Goal: Task Accomplishment & Management: Manage account settings

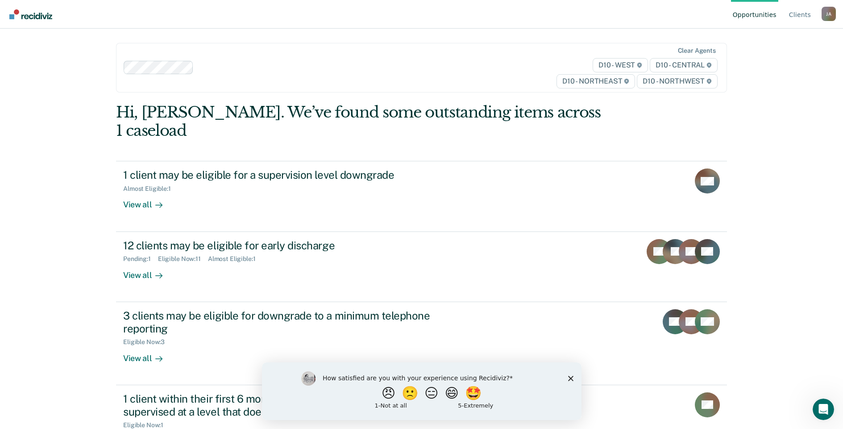
click at [571, 377] on polygon "Close survey" at bounding box center [570, 377] width 5 height 5
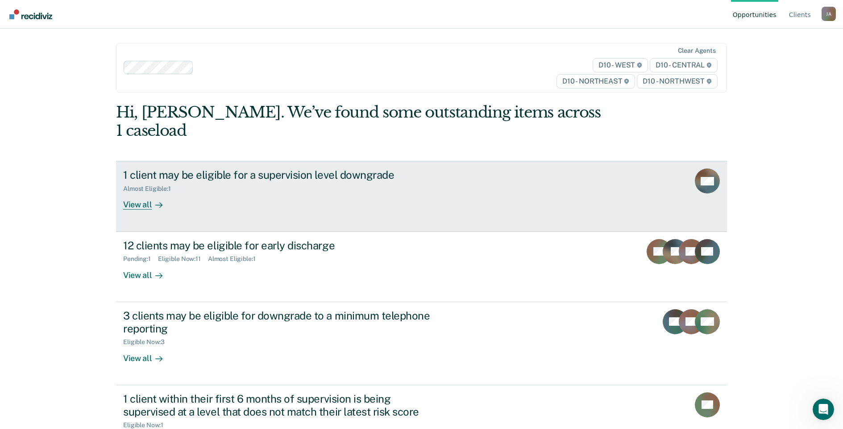
click at [148, 192] on div "View all" at bounding box center [148, 200] width 50 height 17
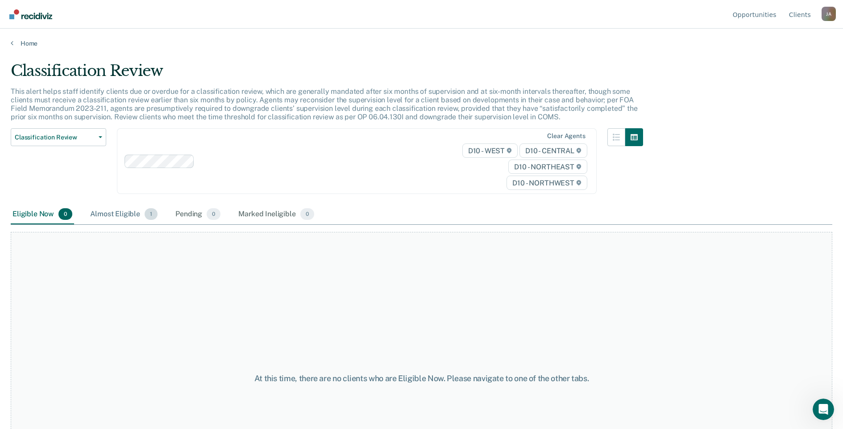
click at [147, 217] on span "1" at bounding box center [151, 214] width 13 height 12
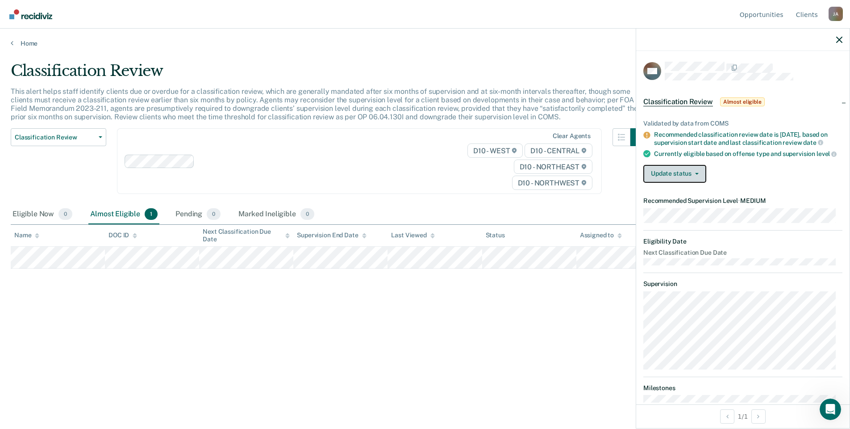
click at [673, 175] on button "Update status" at bounding box center [674, 174] width 63 height 18
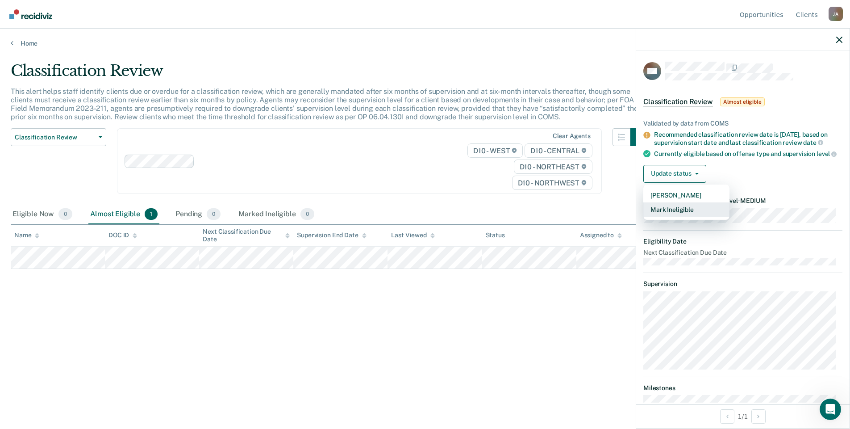
click at [698, 217] on button "Mark Ineligible" at bounding box center [686, 209] width 86 height 14
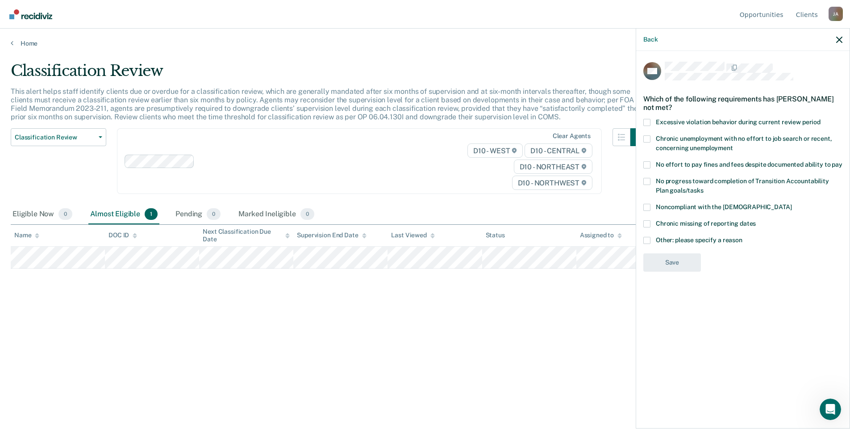
click at [646, 238] on span at bounding box center [646, 240] width 7 height 7
click at [742, 237] on input "Other: please specify a reason" at bounding box center [742, 237] width 0 height 0
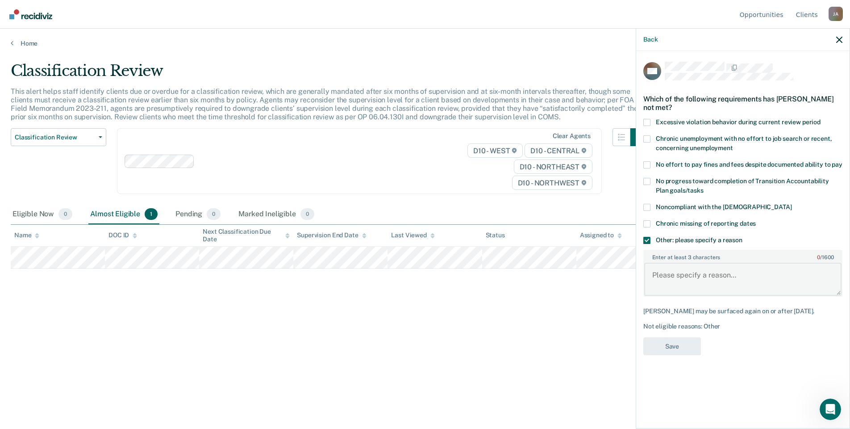
click at [658, 268] on textarea "Enter at least 3 characters 0 / 1600" at bounding box center [742, 278] width 197 height 33
type textarea "Offender is a gang member and not eligible to be lowered."
click at [687, 347] on button "Save" at bounding box center [672, 346] width 58 height 18
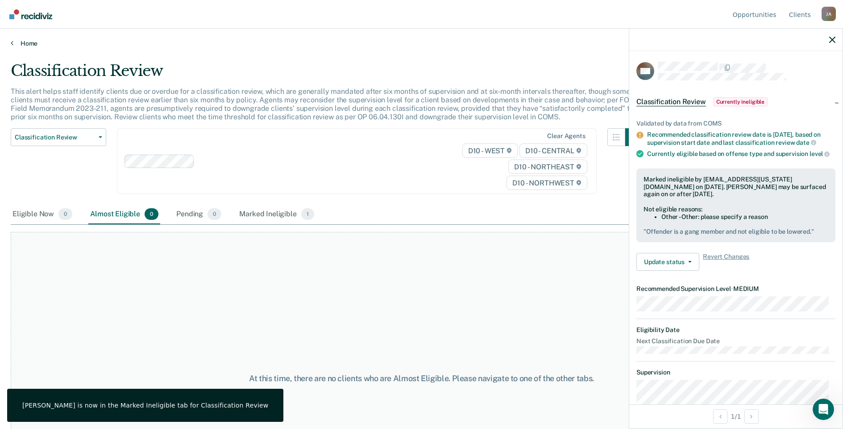
click at [21, 42] on link "Home" at bounding box center [422, 43] width 822 height 8
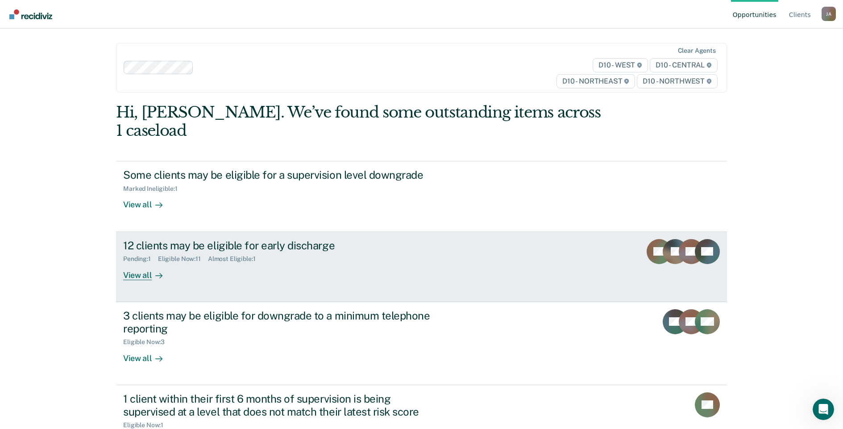
click at [141, 262] on div "View all" at bounding box center [148, 270] width 50 height 17
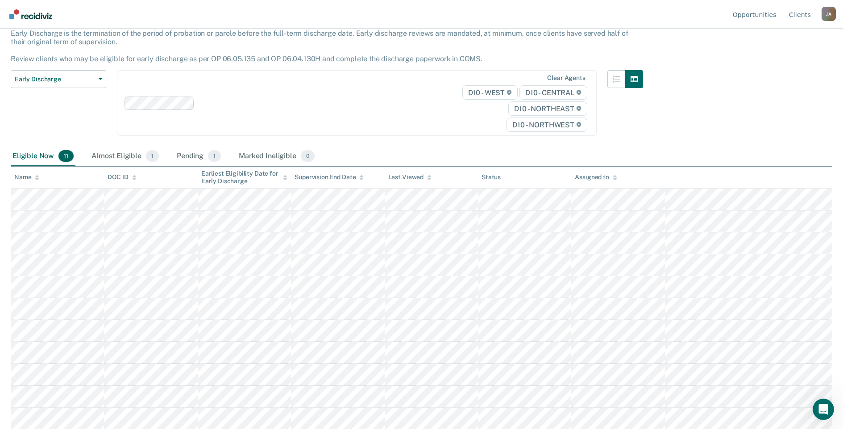
scroll to position [58, 0]
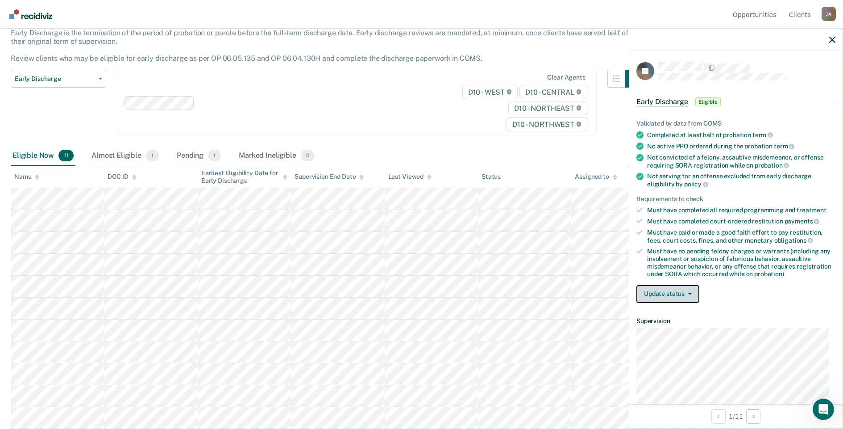
click at [669, 289] on button "Update status" at bounding box center [668, 294] width 63 height 18
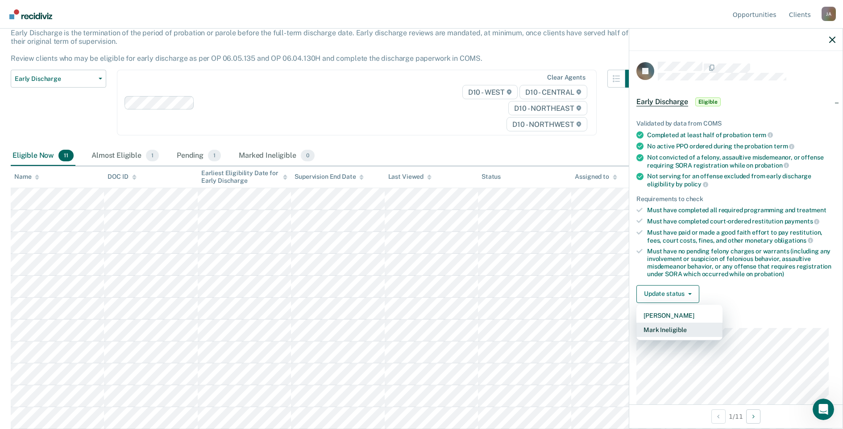
click at [692, 331] on button "Mark Ineligible" at bounding box center [680, 329] width 86 height 14
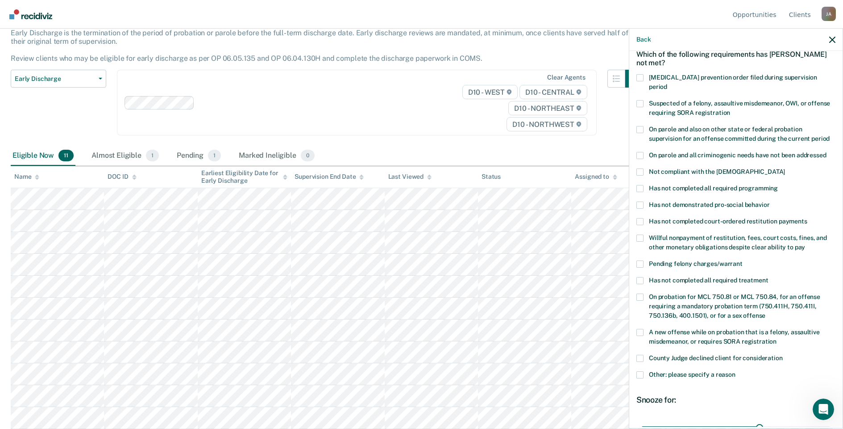
scroll to position [89, 0]
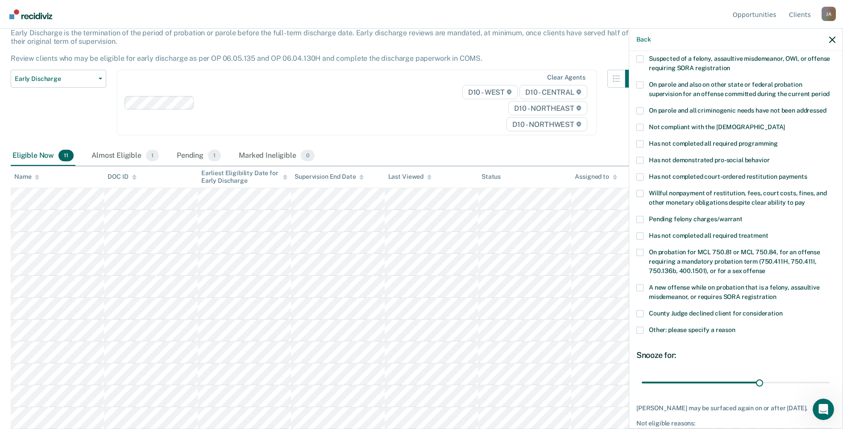
click at [642, 173] on span at bounding box center [640, 176] width 7 height 7
click at [808, 173] on input "Has not completed court-ordered restitution payments" at bounding box center [808, 173] width 0 height 0
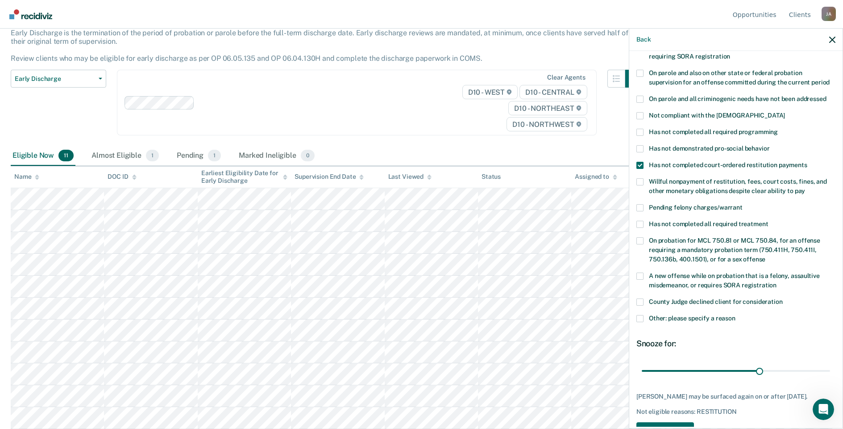
scroll to position [121, 0]
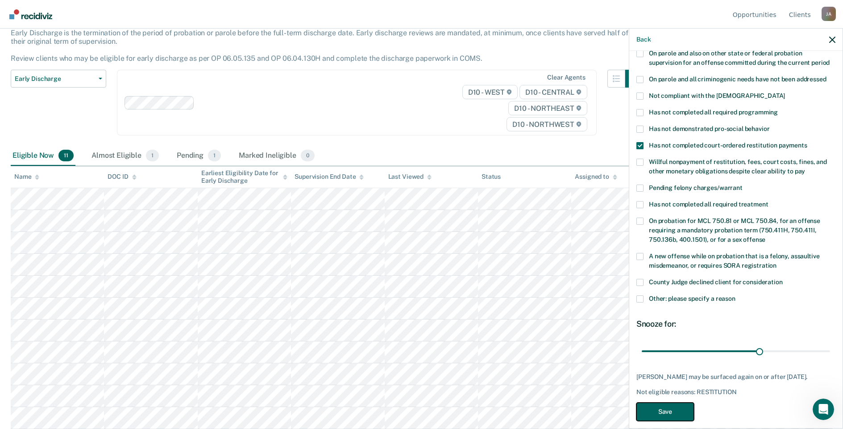
click at [679, 404] on button "Save" at bounding box center [666, 411] width 58 height 18
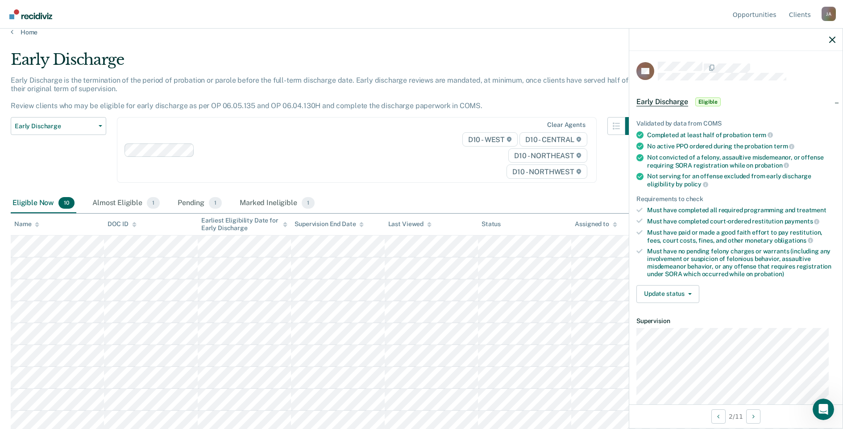
scroll to position [0, 0]
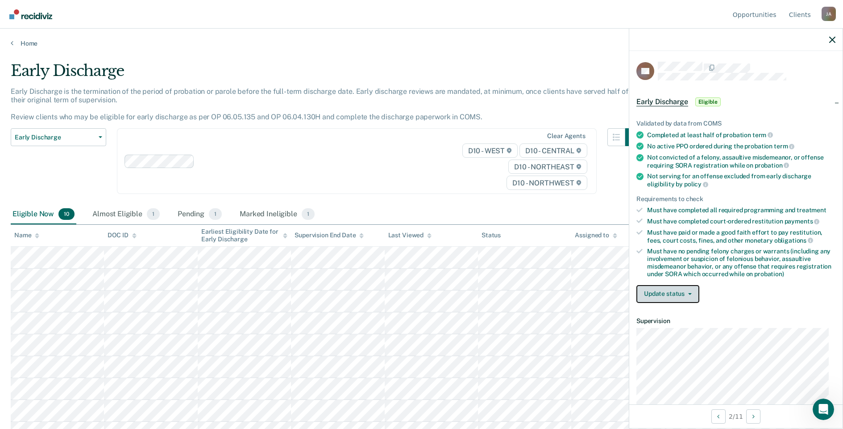
click at [653, 286] on button "Update status" at bounding box center [668, 294] width 63 height 18
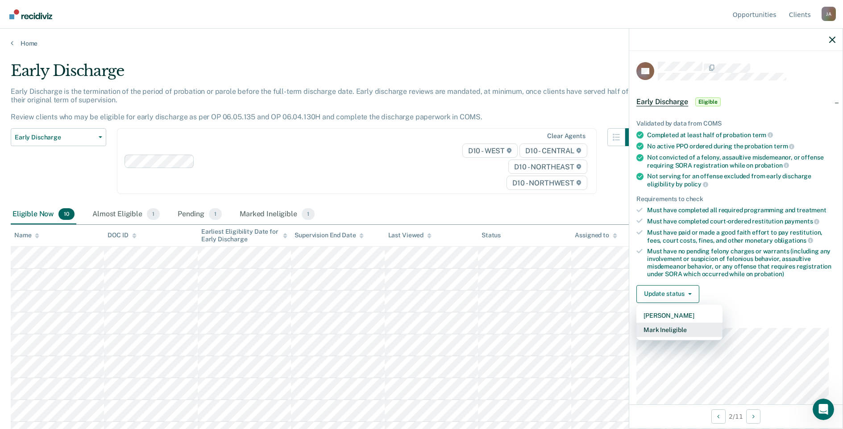
click at [686, 328] on button "Mark Ineligible" at bounding box center [680, 329] width 86 height 14
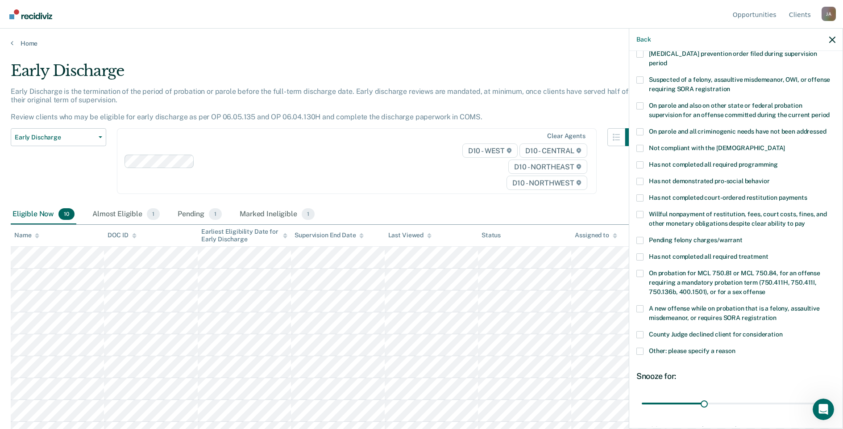
scroll to position [89, 0]
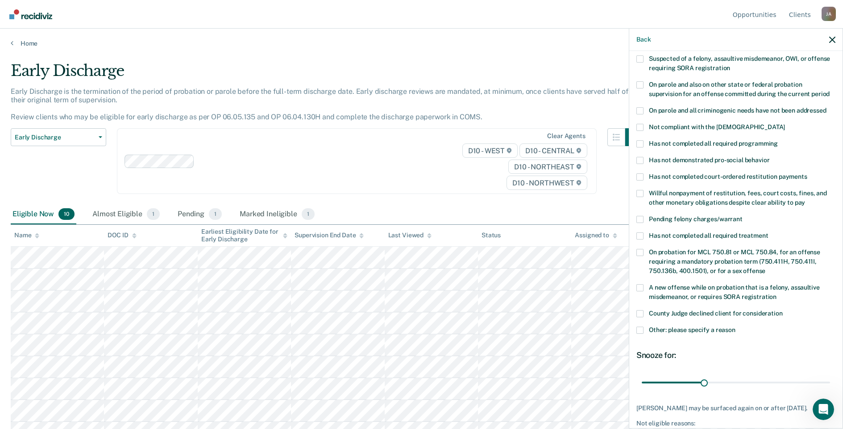
click at [641, 173] on span at bounding box center [640, 176] width 7 height 7
click at [808, 173] on input "Has not completed court-ordered restitution payments" at bounding box center [808, 173] width 0 height 0
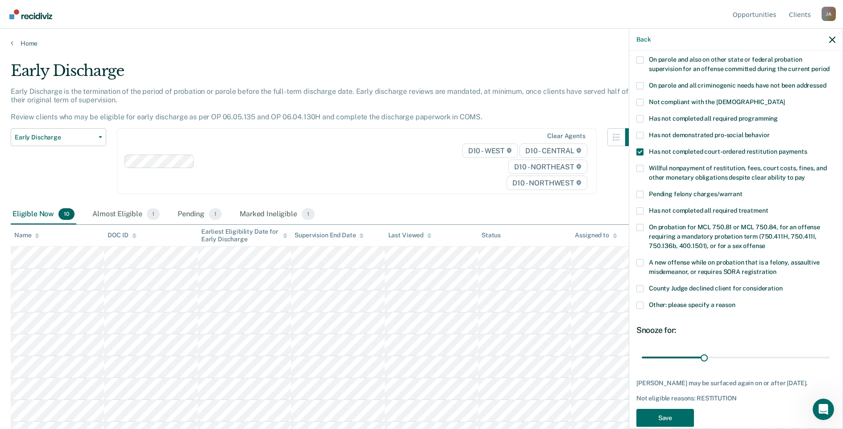
scroll to position [128, 0]
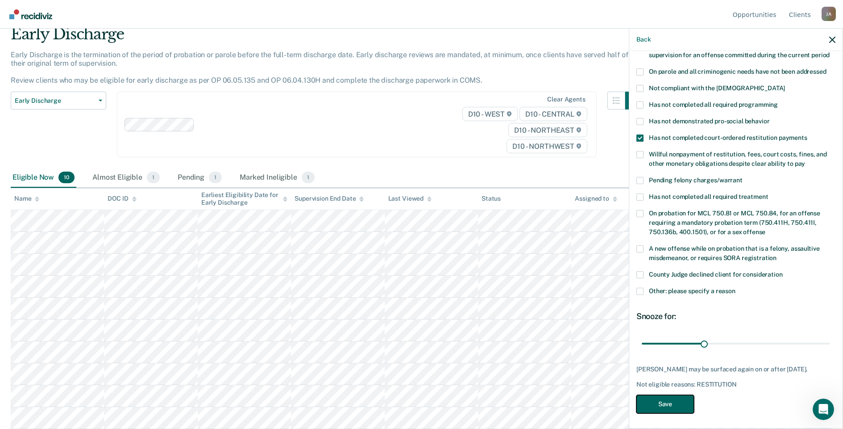
click at [675, 400] on button "Save" at bounding box center [666, 404] width 58 height 18
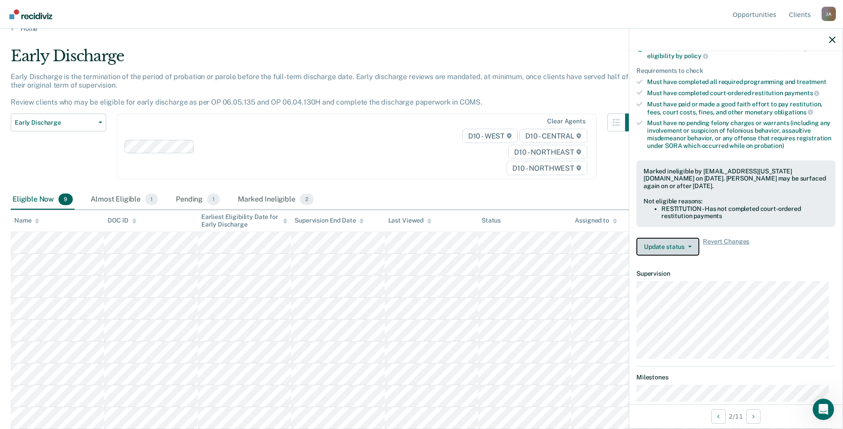
click at [684, 248] on button "Update status" at bounding box center [668, 246] width 63 height 18
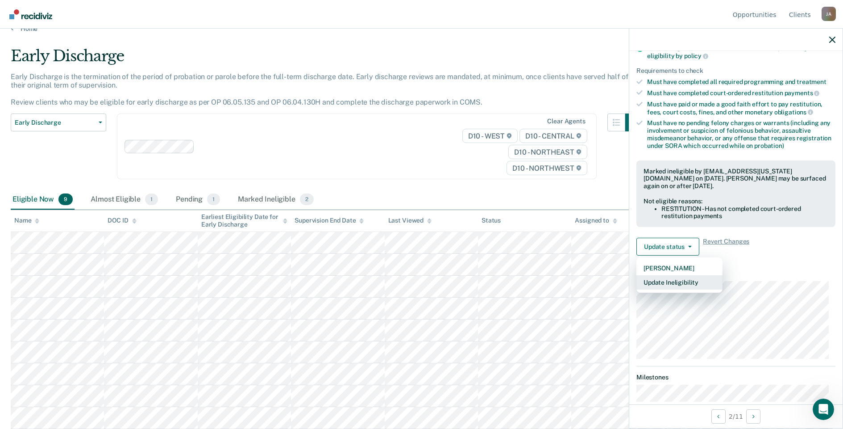
click at [686, 285] on button "Update Ineligibility" at bounding box center [680, 282] width 86 height 14
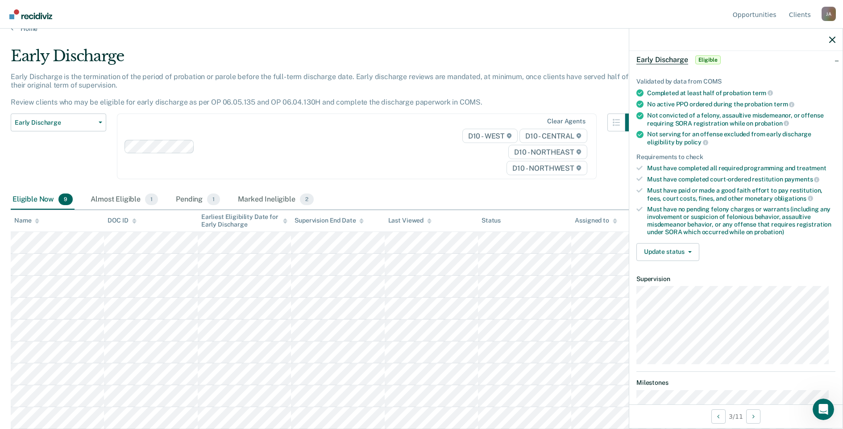
scroll to position [89, 0]
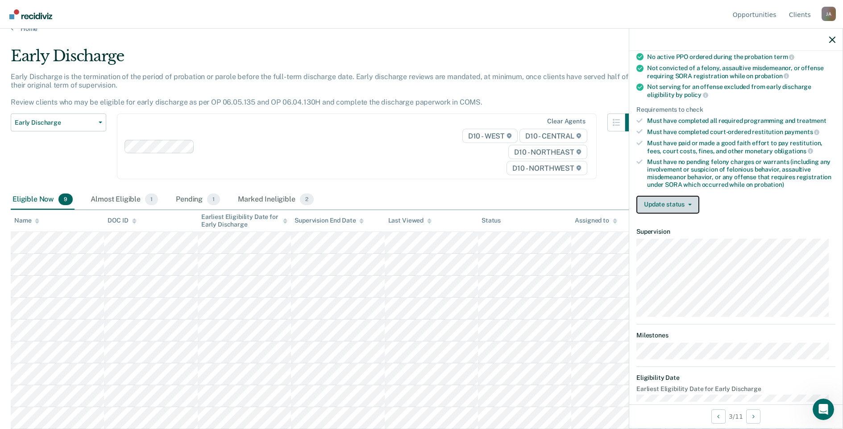
click at [674, 201] on button "Update status" at bounding box center [668, 205] width 63 height 18
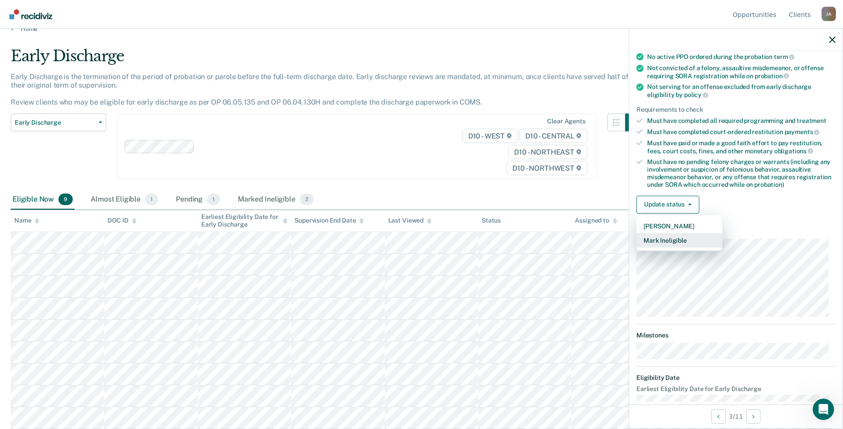
click at [674, 239] on button "Mark Ineligible" at bounding box center [680, 240] width 86 height 14
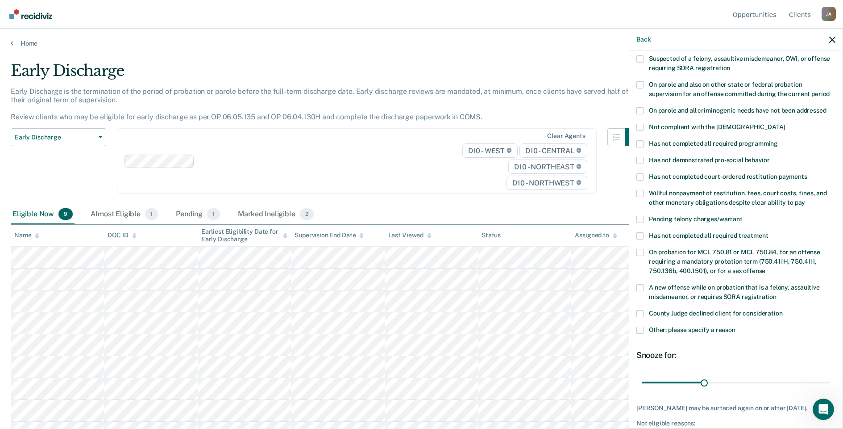
click at [641, 232] on span at bounding box center [640, 235] width 7 height 7
click at [768, 232] on input "Has not completed all required treatment" at bounding box center [768, 232] width 0 height 0
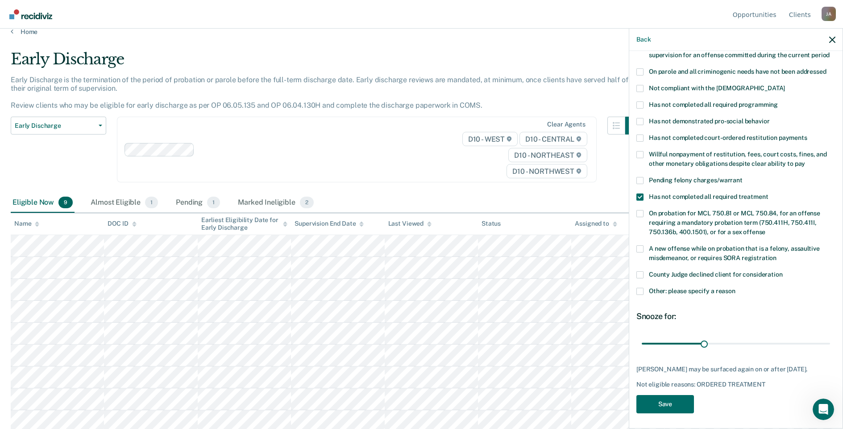
scroll to position [15, 0]
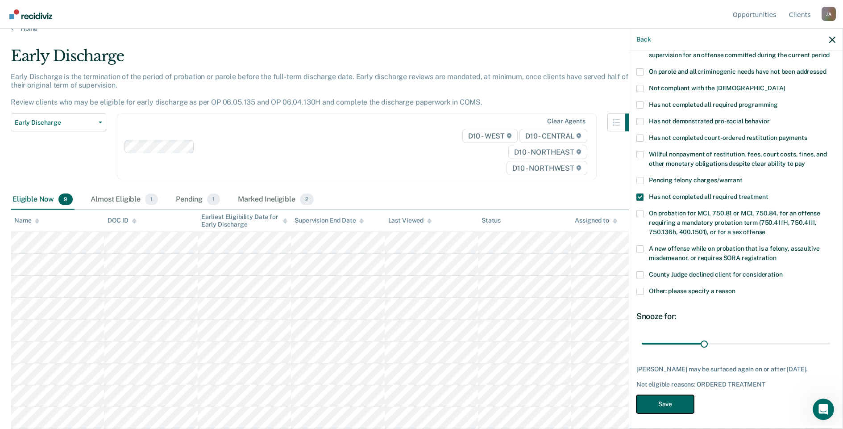
click at [652, 401] on button "Save" at bounding box center [666, 404] width 58 height 18
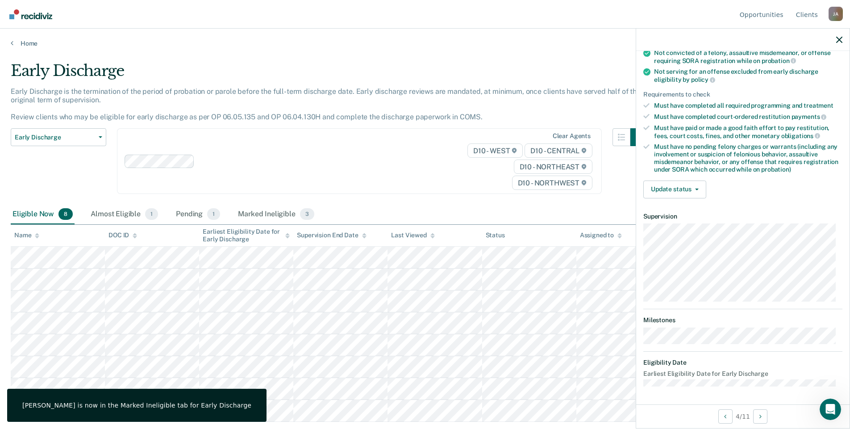
scroll to position [104, 0]
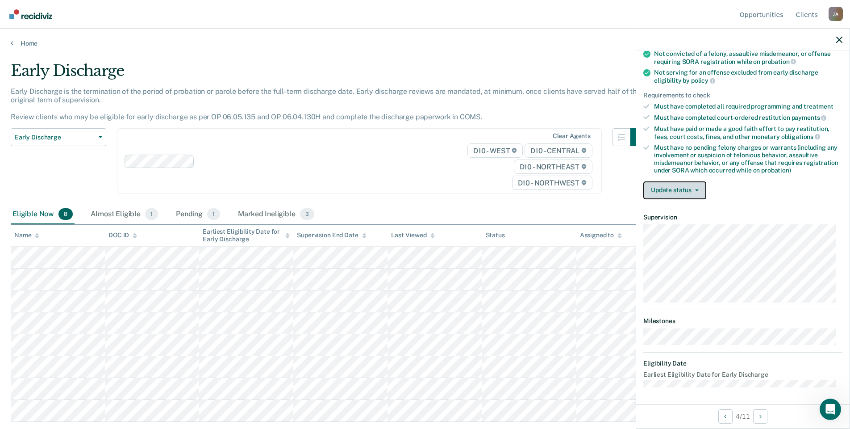
click at [667, 187] on button "Update status" at bounding box center [674, 190] width 63 height 18
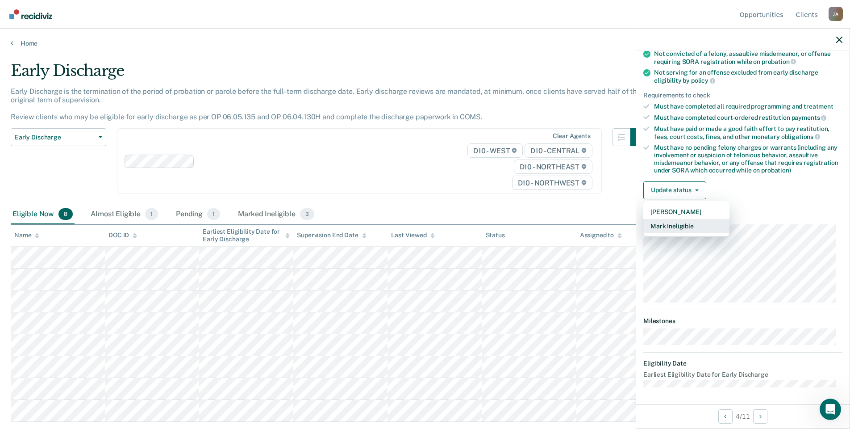
click at [669, 225] on button "Mark Ineligible" at bounding box center [686, 226] width 86 height 14
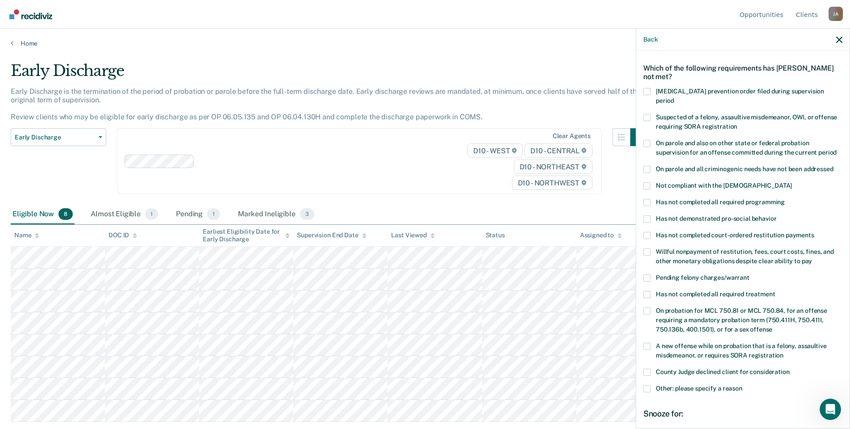
scroll to position [0, 0]
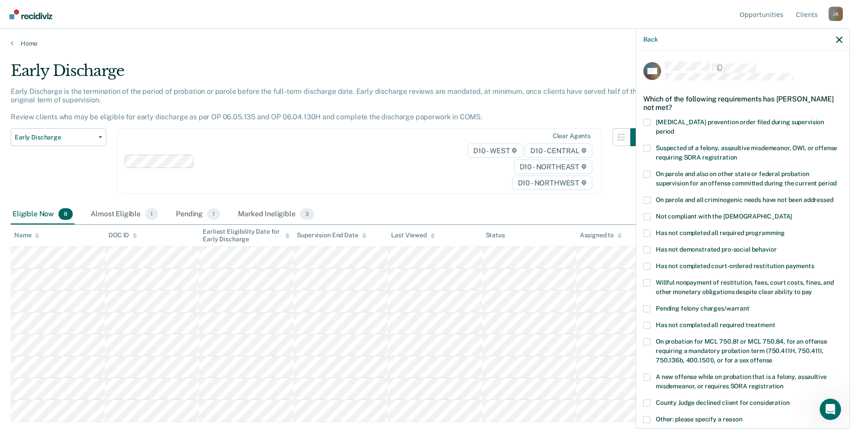
click at [646, 305] on span at bounding box center [646, 308] width 7 height 7
click at [750, 305] on input "Pending felony charges/warrant" at bounding box center [750, 305] width 0 height 0
click at [646, 305] on span at bounding box center [646, 308] width 7 height 7
click at [750, 305] on input "Pending felony charges/warrant" at bounding box center [750, 305] width 0 height 0
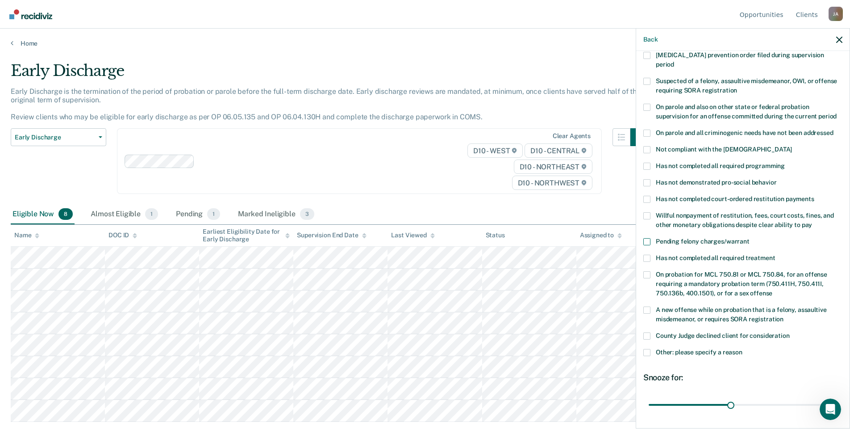
scroll to position [89, 0]
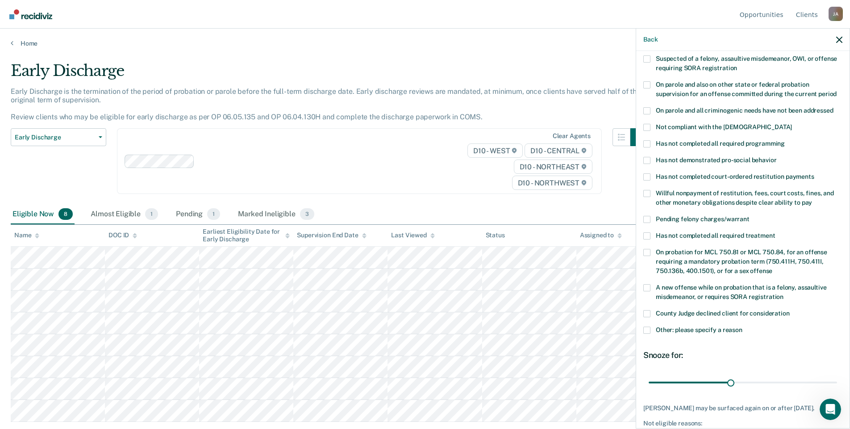
click at [645, 216] on span at bounding box center [646, 219] width 7 height 7
click at [750, 216] on input "Pending felony charges/warrant" at bounding box center [750, 216] width 0 height 0
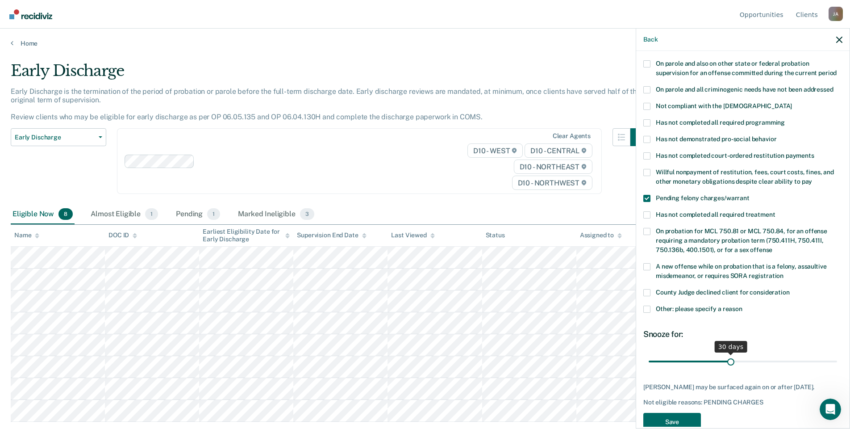
scroll to position [121, 0]
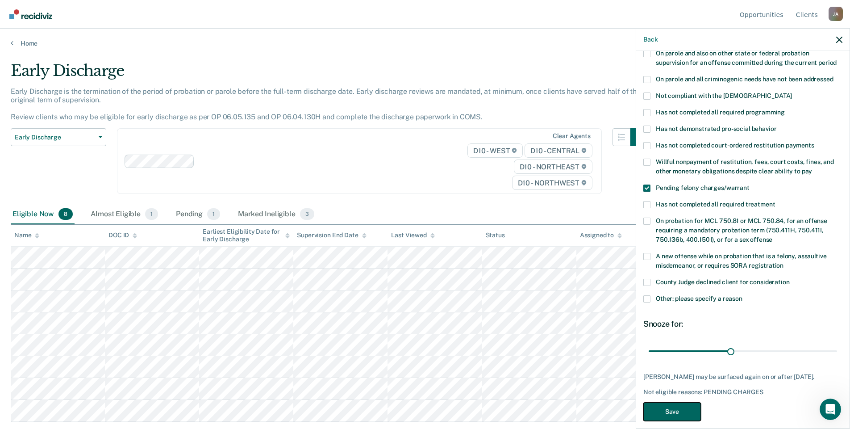
click at [683, 402] on button "Save" at bounding box center [672, 411] width 58 height 18
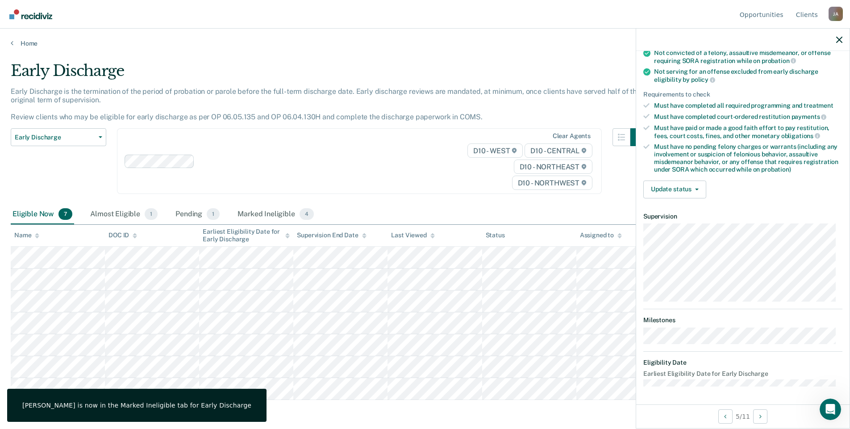
scroll to position [104, 0]
click at [673, 187] on button "Update status" at bounding box center [674, 190] width 63 height 18
click at [675, 225] on button "Mark Ineligible" at bounding box center [686, 226] width 86 height 14
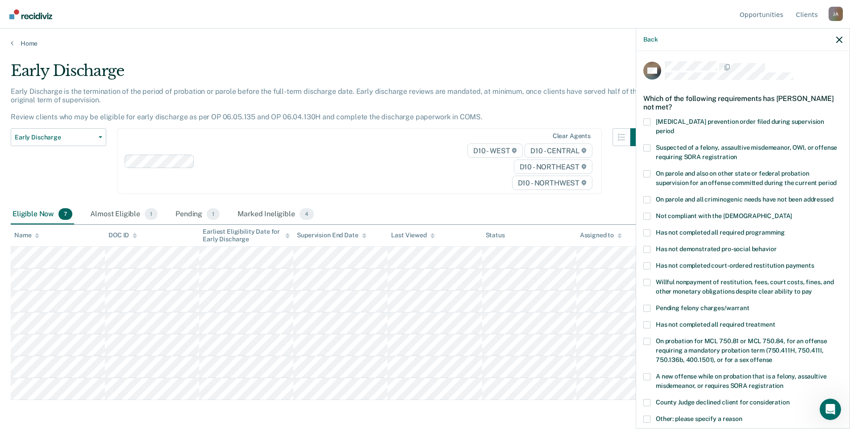
scroll to position [0, 0]
click at [647, 229] on span at bounding box center [646, 232] width 7 height 7
click at [785, 229] on input "Has not completed all required programming" at bounding box center [785, 229] width 0 height 0
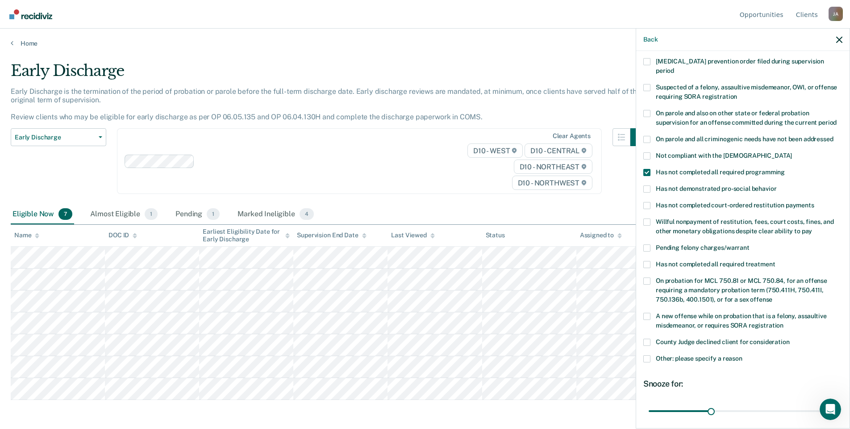
scroll to position [128, 0]
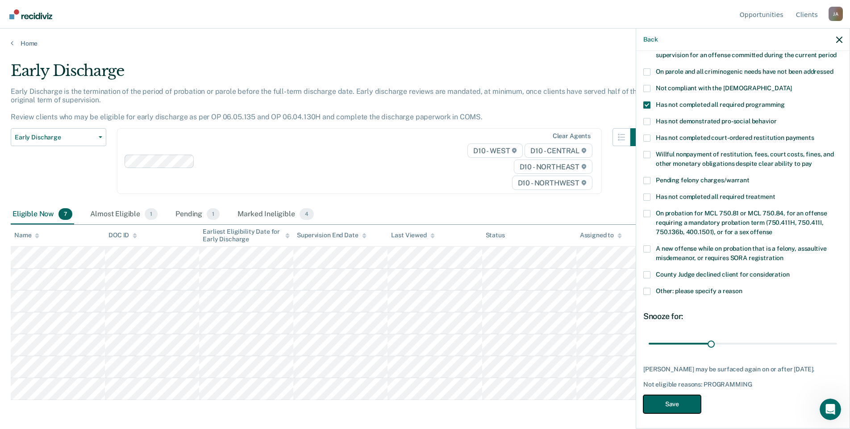
click at [657, 401] on button "Save" at bounding box center [672, 404] width 58 height 18
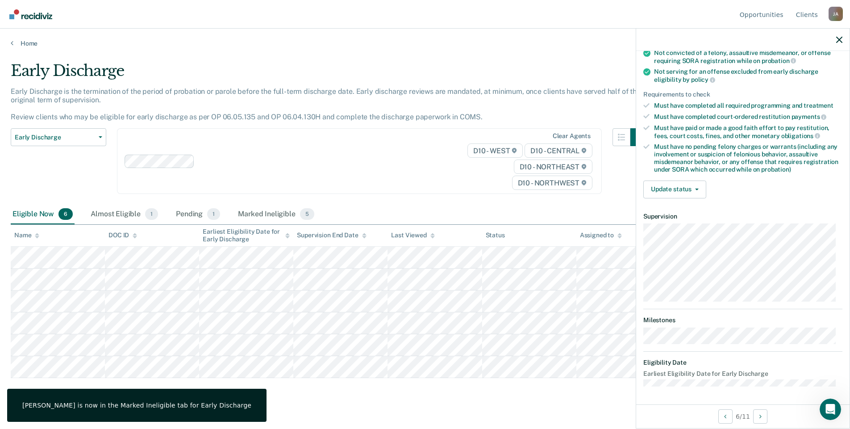
scroll to position [95, 0]
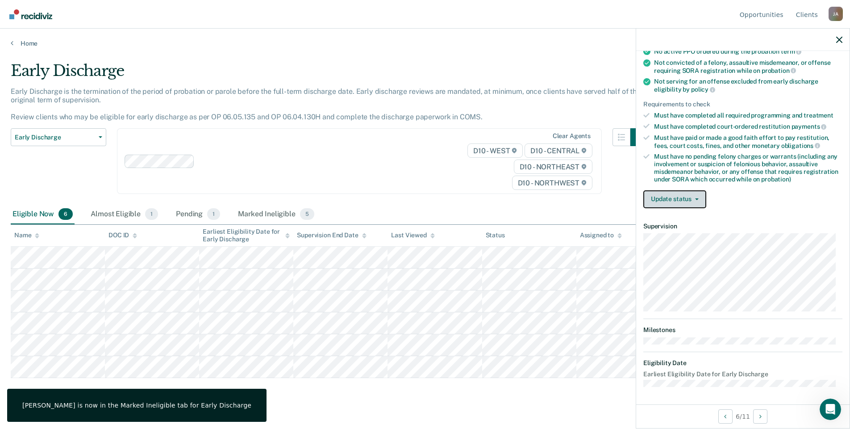
click at [669, 200] on button "Update status" at bounding box center [674, 199] width 63 height 18
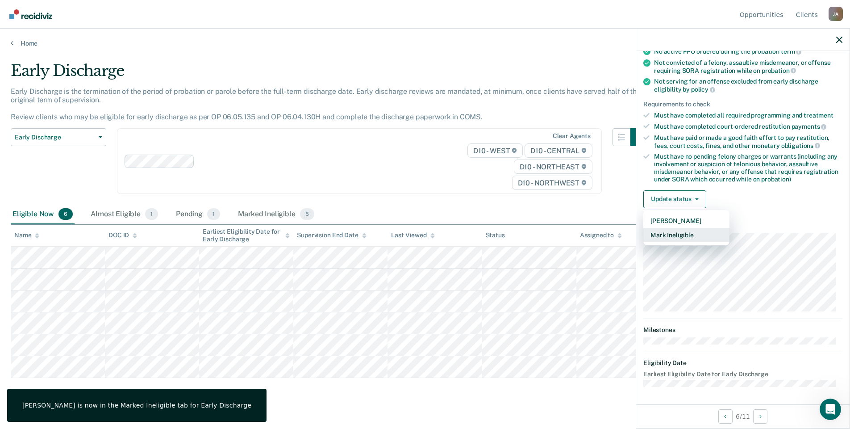
click at [664, 232] on button "Mark Ineligible" at bounding box center [686, 235] width 86 height 14
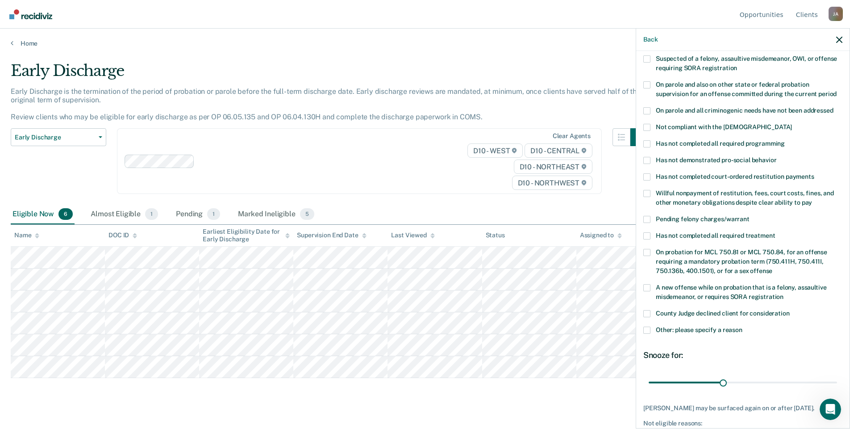
scroll to position [128, 0]
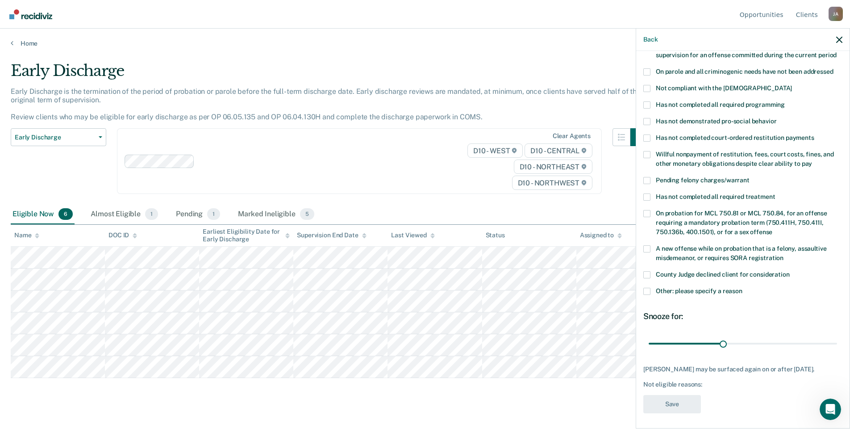
click at [646, 287] on span at bounding box center [646, 290] width 7 height 7
click at [742, 287] on input "Other: please specify a reason" at bounding box center [742, 287] width 0 height 0
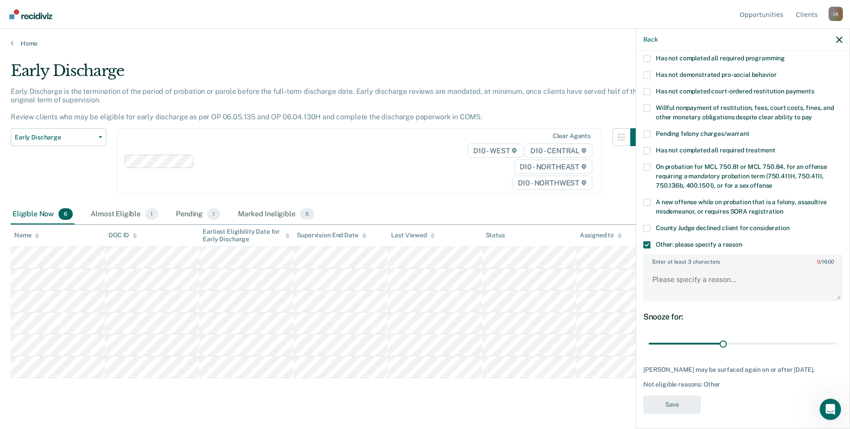
scroll to position [175, 0]
click at [706, 267] on textarea "Enter at least 3 characters 0 / 1600" at bounding box center [742, 283] width 197 height 33
type textarea "Oakland County probation pending case"
click at [679, 402] on button "Save" at bounding box center [672, 404] width 58 height 18
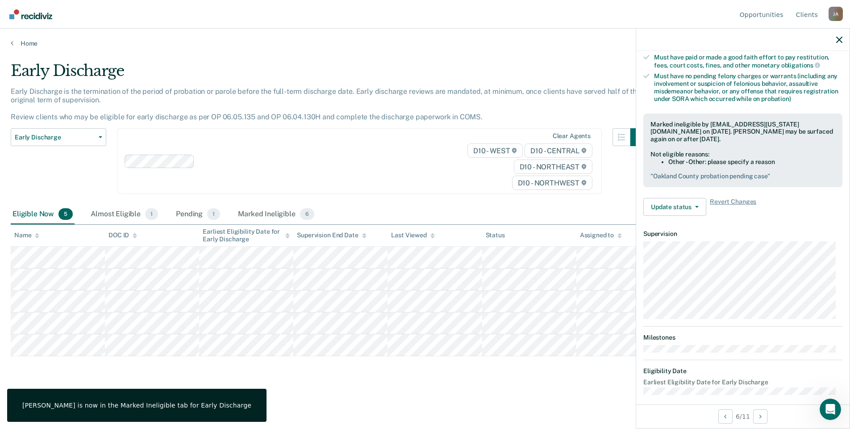
scroll to position [95, 0]
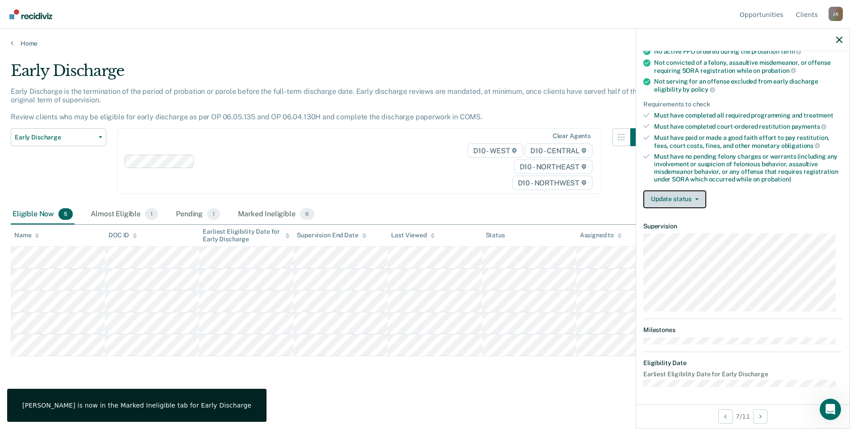
click at [681, 197] on button "Update status" at bounding box center [674, 199] width 63 height 18
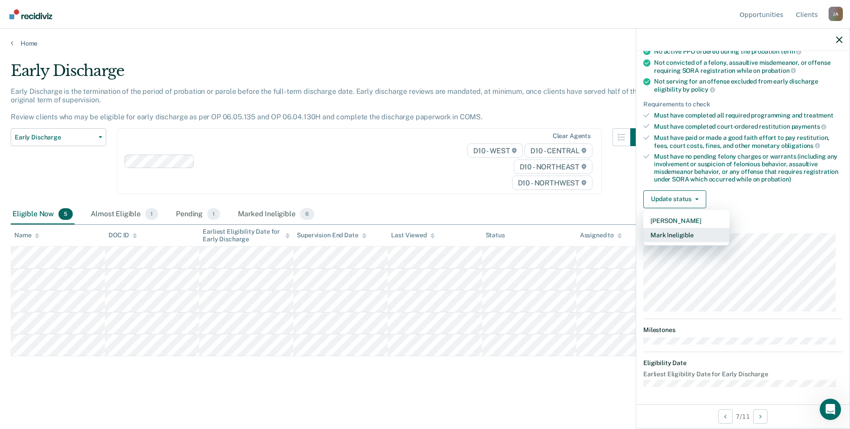
click at [671, 235] on button "Mark Ineligible" at bounding box center [686, 235] width 86 height 14
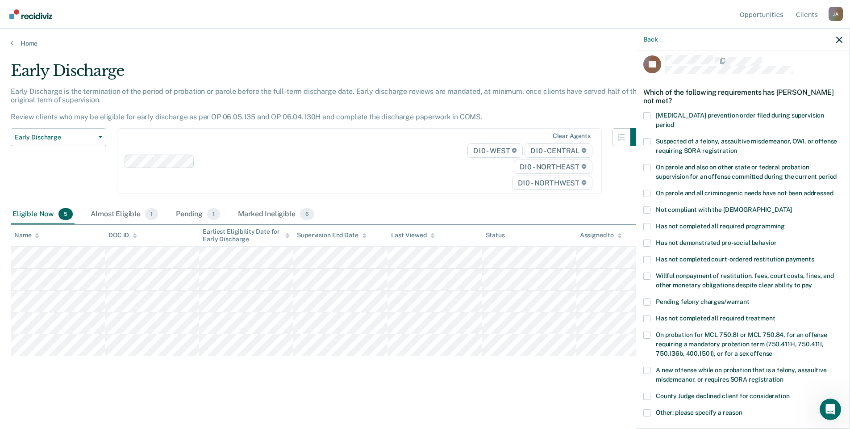
scroll to position [0, 0]
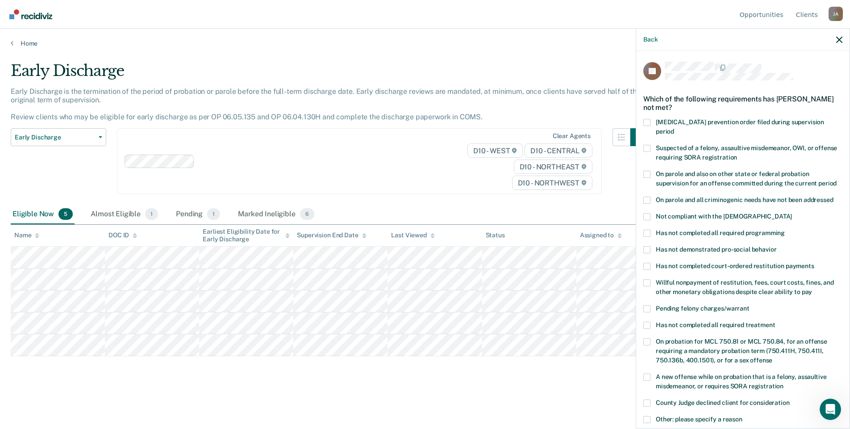
click at [650, 229] on span at bounding box center [646, 232] width 7 height 7
click at [785, 229] on input "Has not completed all required programming" at bounding box center [785, 229] width 0 height 0
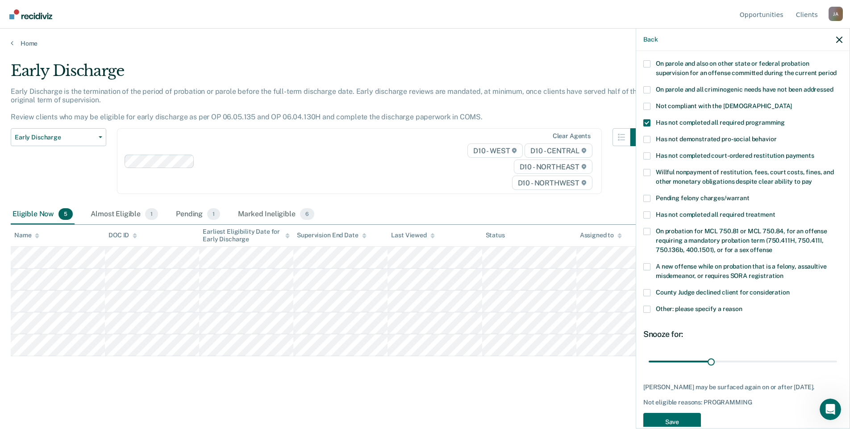
scroll to position [128, 0]
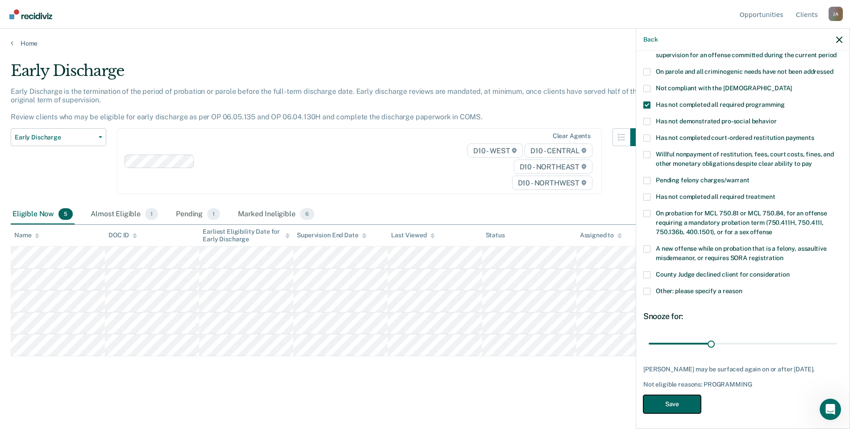
click at [677, 404] on button "Save" at bounding box center [672, 404] width 58 height 18
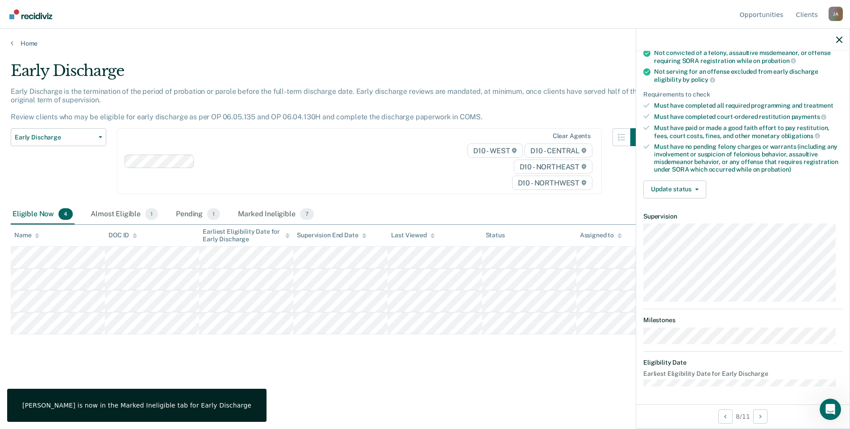
scroll to position [104, 0]
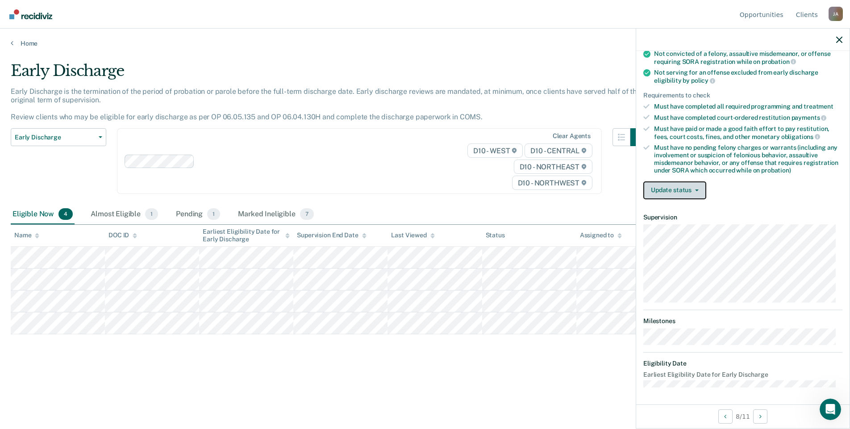
click at [689, 183] on button "Update status" at bounding box center [674, 190] width 63 height 18
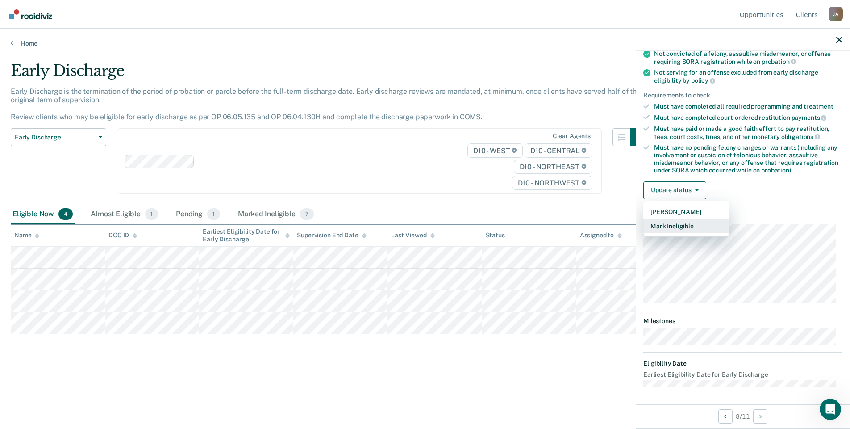
click at [683, 227] on button "Mark Ineligible" at bounding box center [686, 226] width 86 height 14
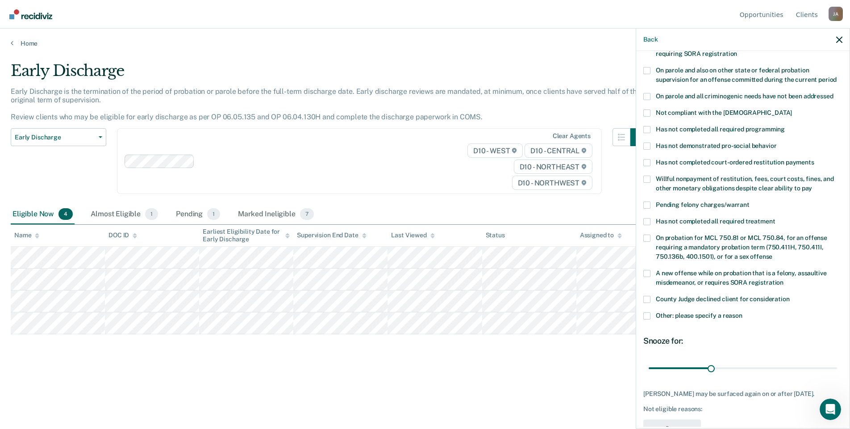
click at [646, 126] on span at bounding box center [646, 129] width 7 height 7
click at [785, 126] on input "Has not completed all required programming" at bounding box center [785, 126] width 0 height 0
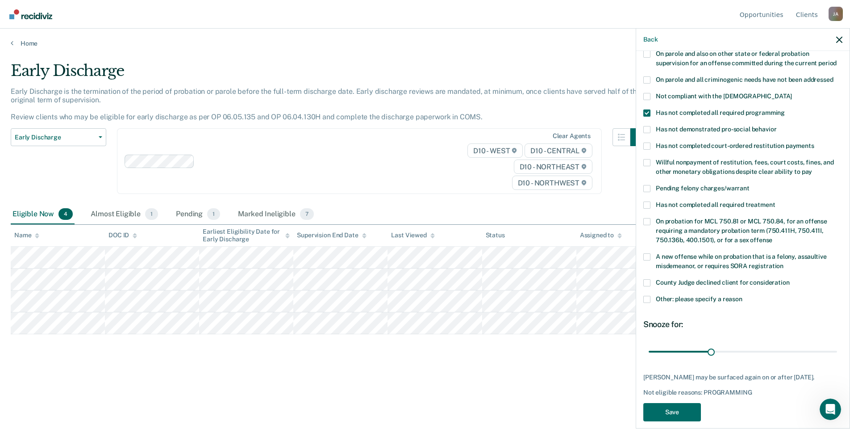
scroll to position [128, 0]
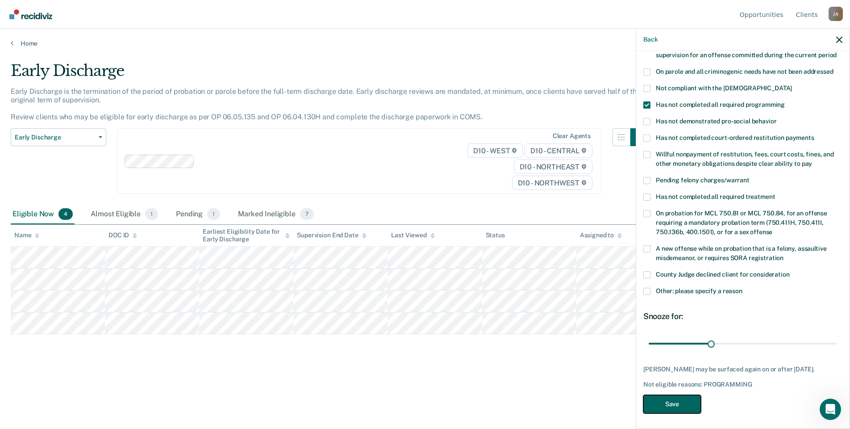
click at [671, 402] on button "Save" at bounding box center [672, 404] width 58 height 18
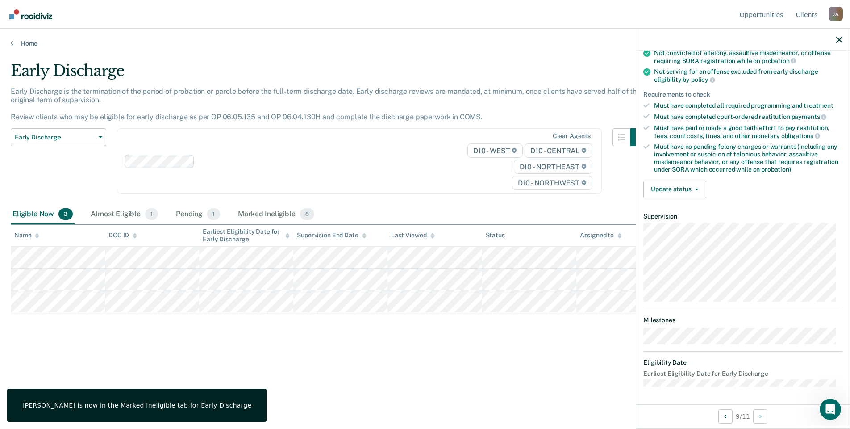
scroll to position [104, 0]
click at [694, 185] on button "Update status" at bounding box center [674, 190] width 63 height 18
click at [684, 226] on button "Mark Ineligible" at bounding box center [686, 226] width 86 height 14
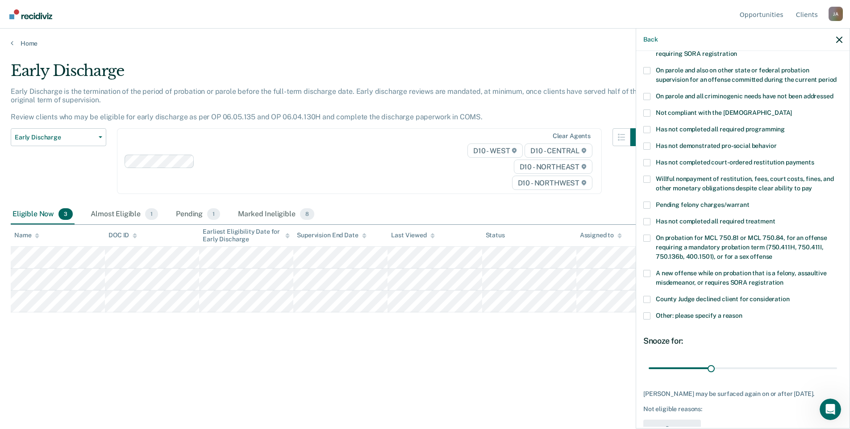
click at [649, 218] on span at bounding box center [646, 221] width 7 height 7
click at [775, 218] on input "Has not completed all required treatment" at bounding box center [775, 218] width 0 height 0
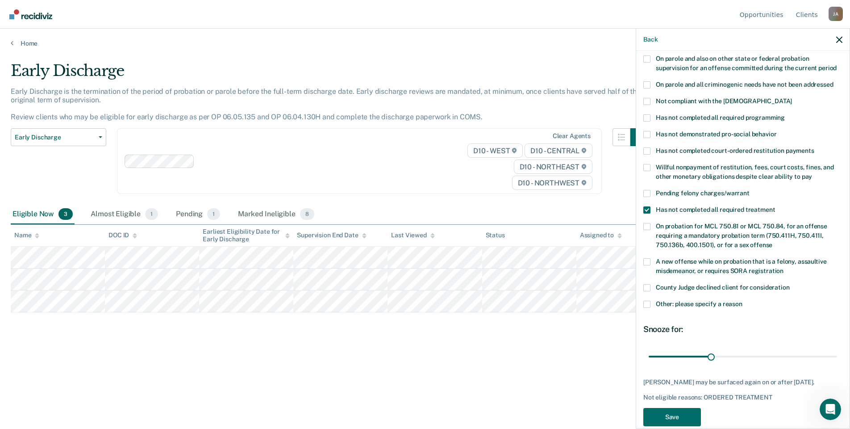
scroll to position [121, 0]
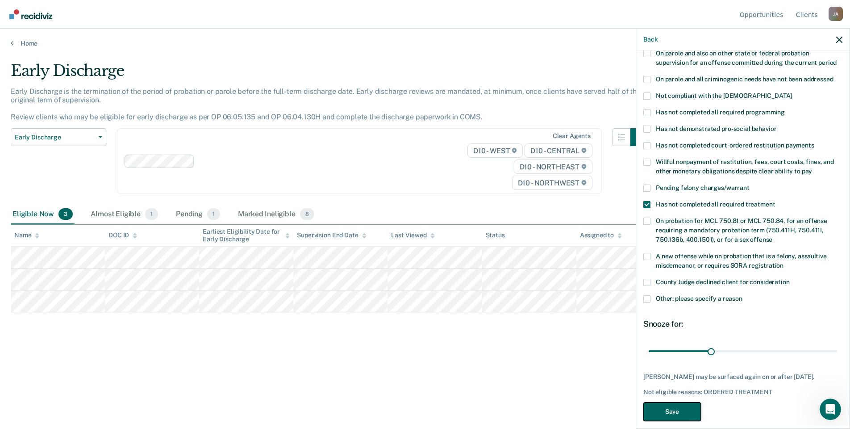
click at [686, 402] on button "Save" at bounding box center [672, 411] width 58 height 18
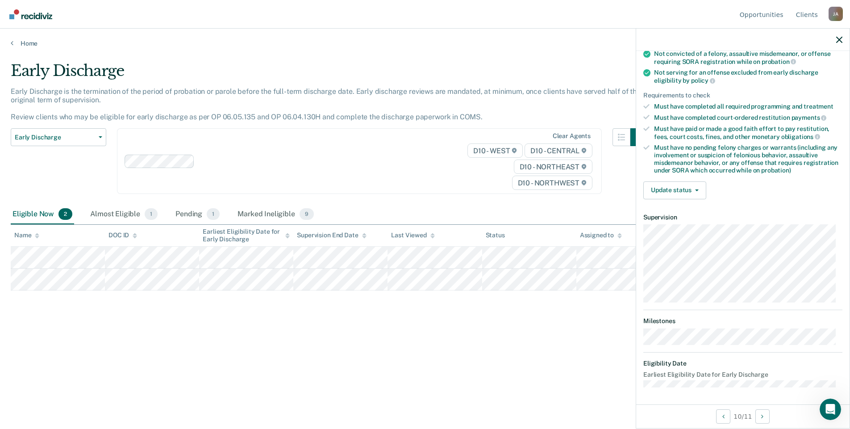
scroll to position [0, 0]
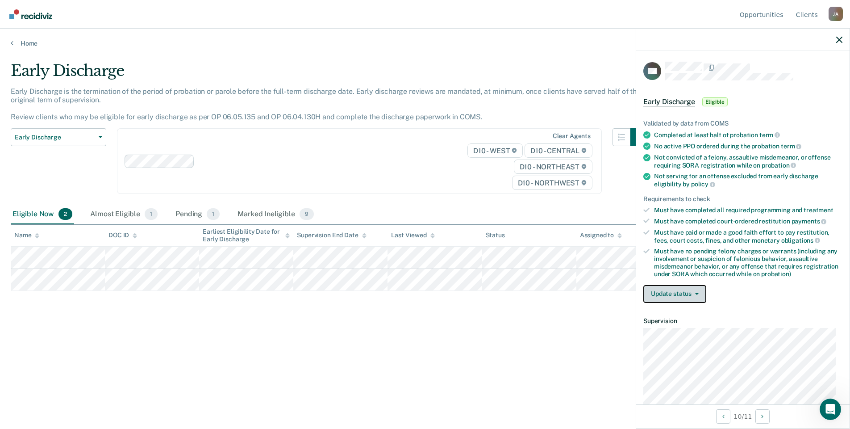
click at [675, 289] on button "Update status" at bounding box center [674, 294] width 63 height 18
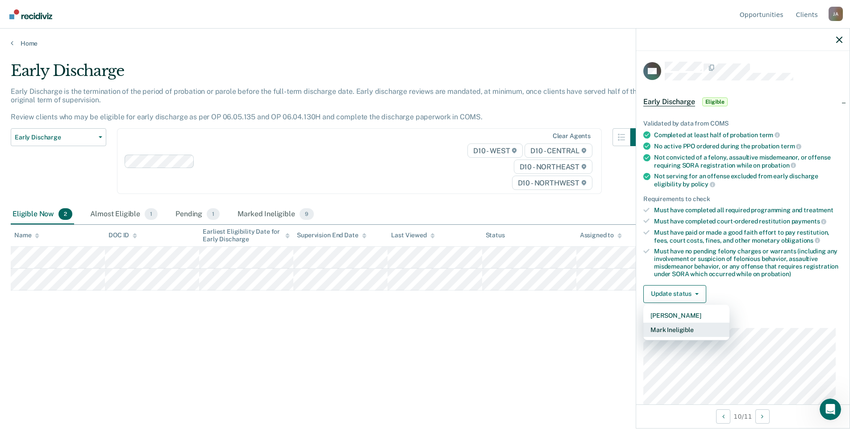
click at [679, 329] on button "Mark Ineligible" at bounding box center [686, 329] width 86 height 14
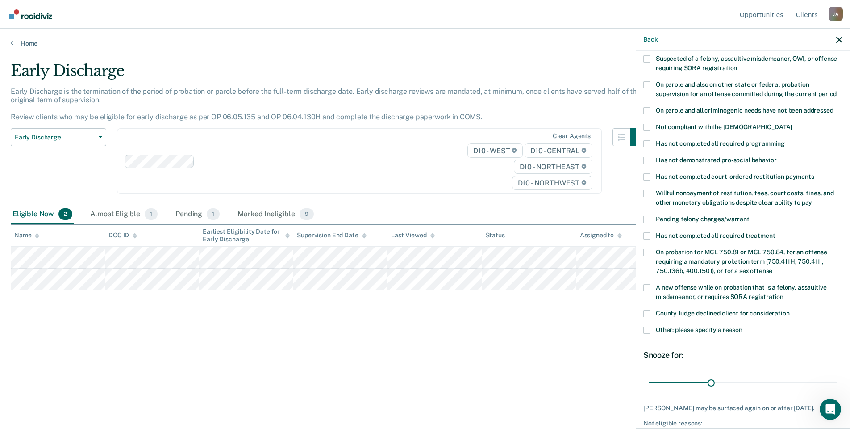
scroll to position [121, 0]
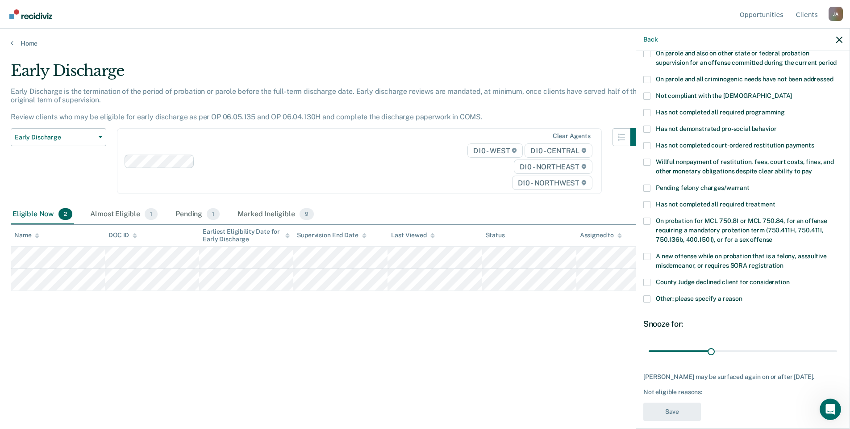
click at [646, 295] on span at bounding box center [646, 298] width 7 height 7
click at [742, 295] on input "Other: please specify a reason" at bounding box center [742, 295] width 0 height 0
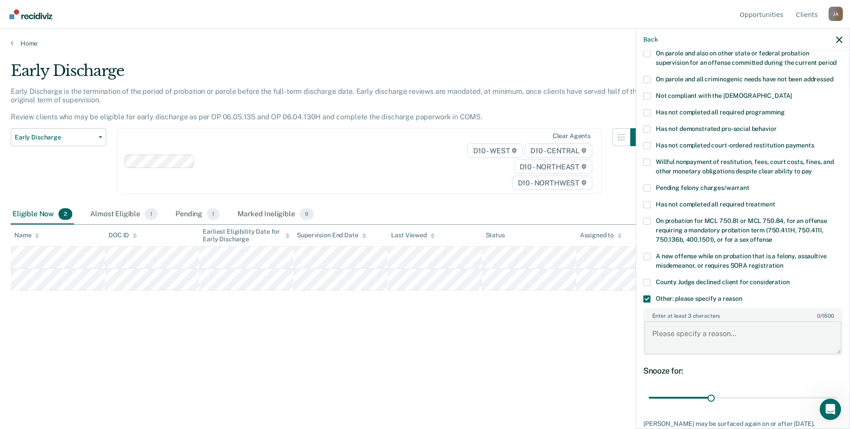
click at [668, 328] on textarea "Enter at least 3 characters 0 / 1600" at bounding box center [742, 337] width 197 height 33
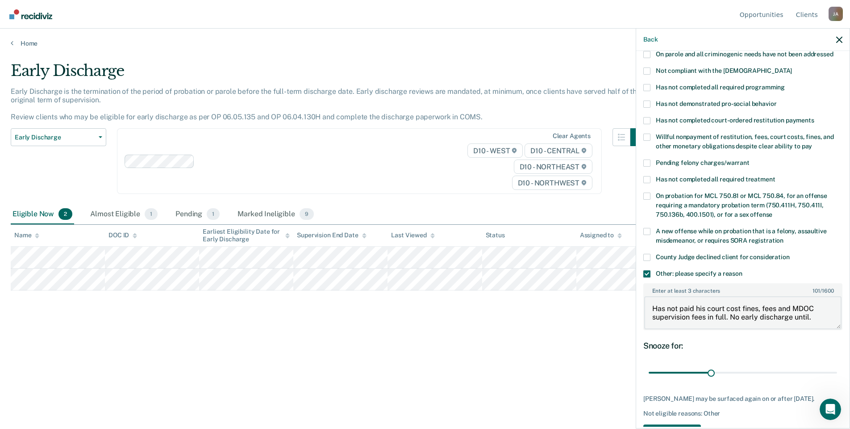
scroll to position [167, 0]
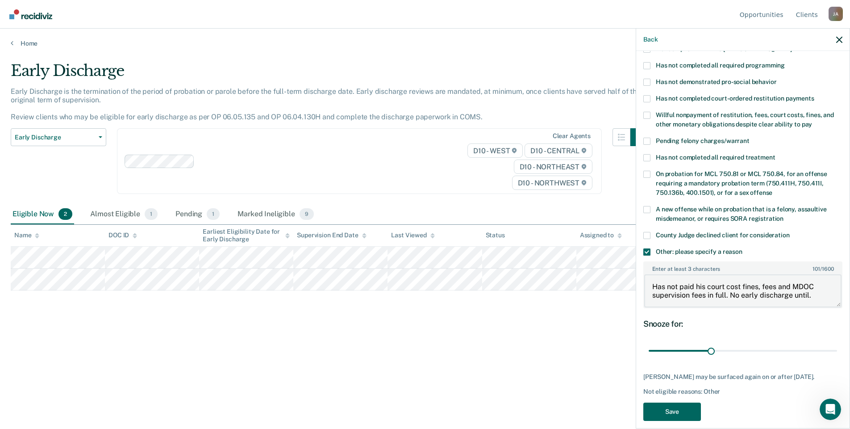
type textarea "Has not paid his court cost fines, fees and MDOC supervision fees in full. No e…"
click at [677, 402] on button "Save" at bounding box center [672, 411] width 58 height 18
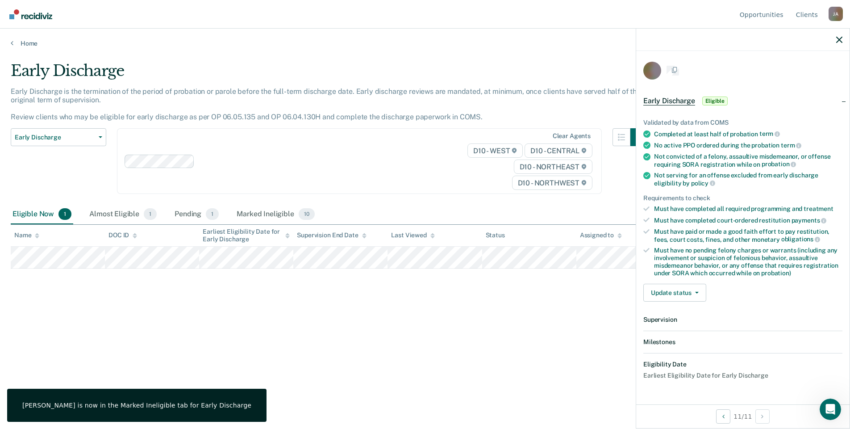
scroll to position [95, 0]
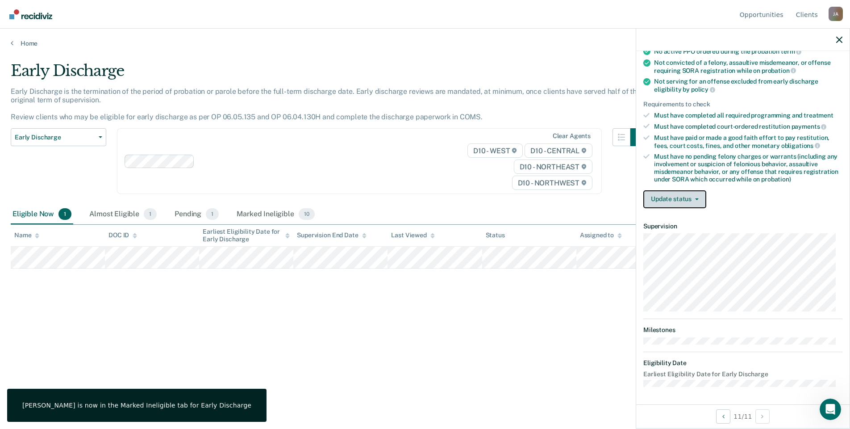
click at [675, 200] on button "Update status" at bounding box center [674, 199] width 63 height 18
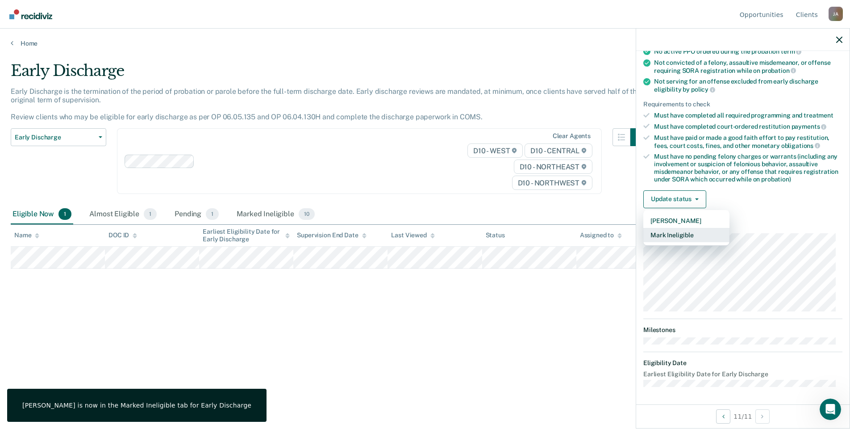
click at [681, 232] on button "Mark Ineligible" at bounding box center [686, 235] width 86 height 14
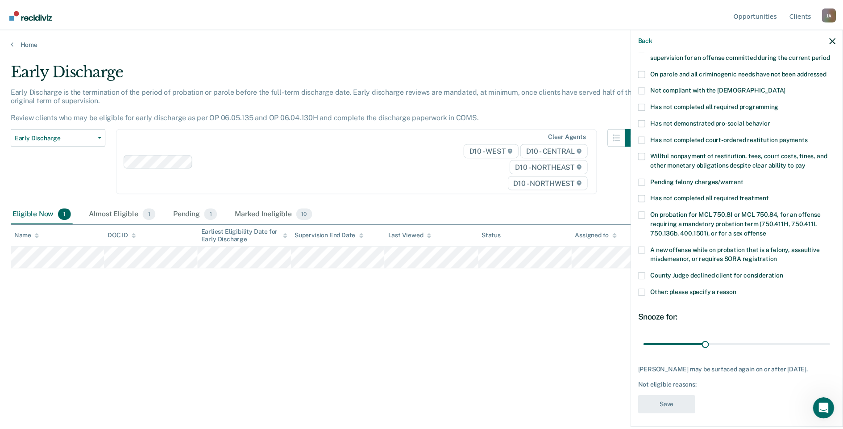
scroll to position [128, 0]
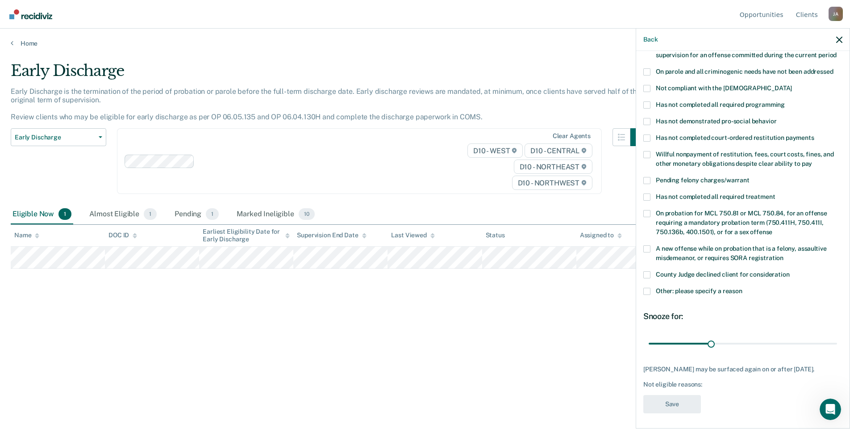
click at [648, 177] on span at bounding box center [646, 180] width 7 height 7
click at [750, 177] on input "Pending felony charges/warrant" at bounding box center [750, 177] width 0 height 0
click at [692, 401] on button "Save" at bounding box center [672, 404] width 58 height 18
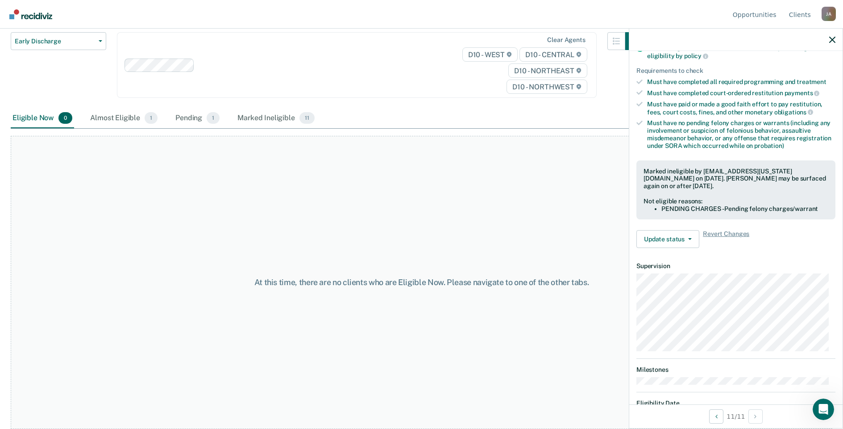
scroll to position [0, 0]
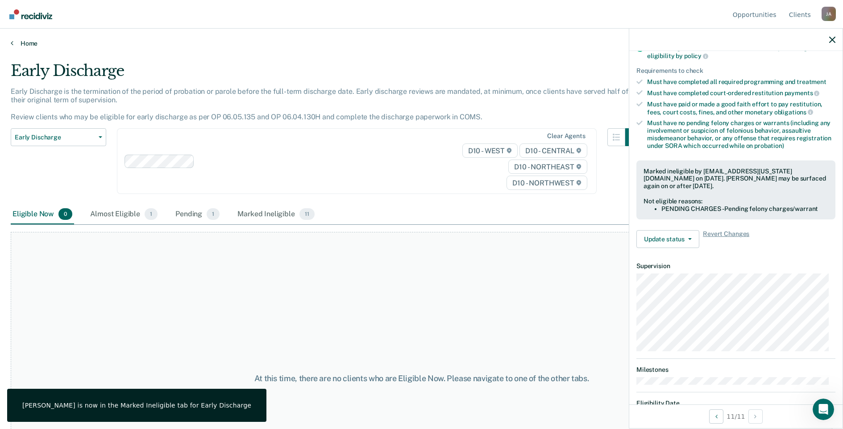
click at [12, 41] on icon at bounding box center [12, 42] width 3 height 7
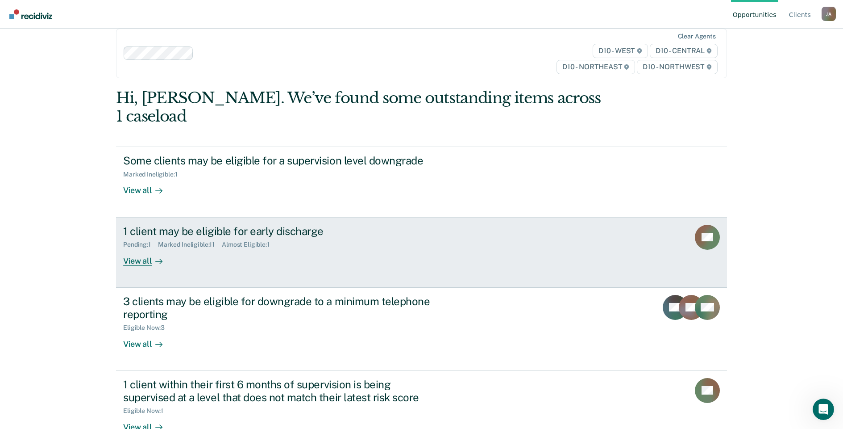
scroll to position [21, 0]
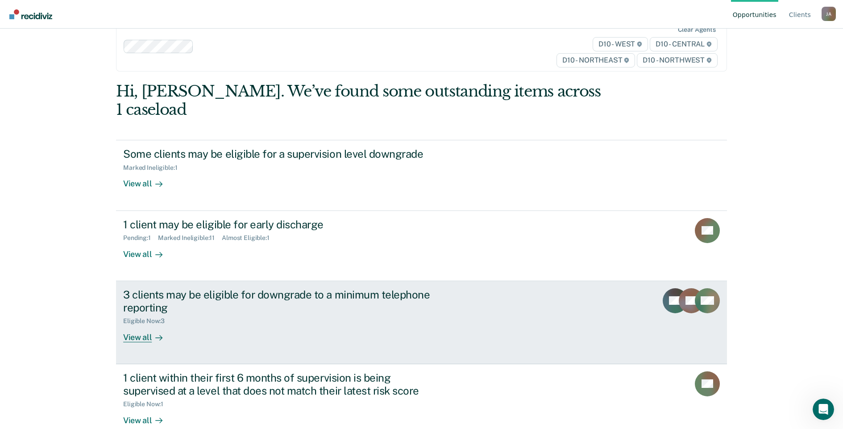
click at [143, 325] on div "View all" at bounding box center [148, 333] width 50 height 17
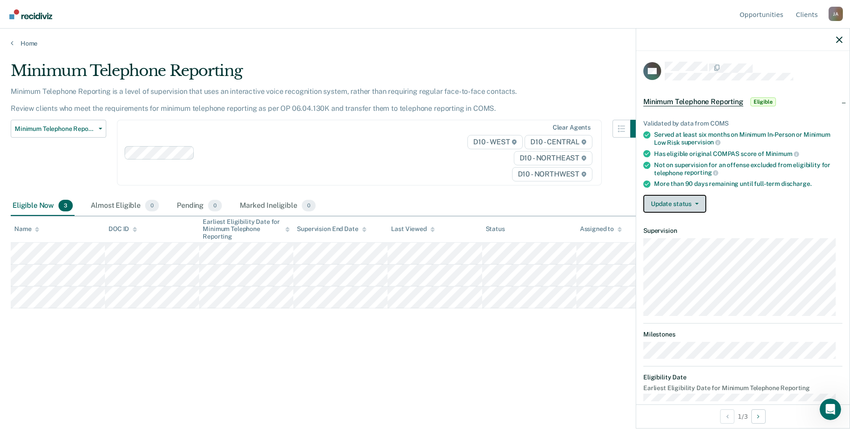
click at [669, 195] on button "Update status" at bounding box center [674, 204] width 63 height 18
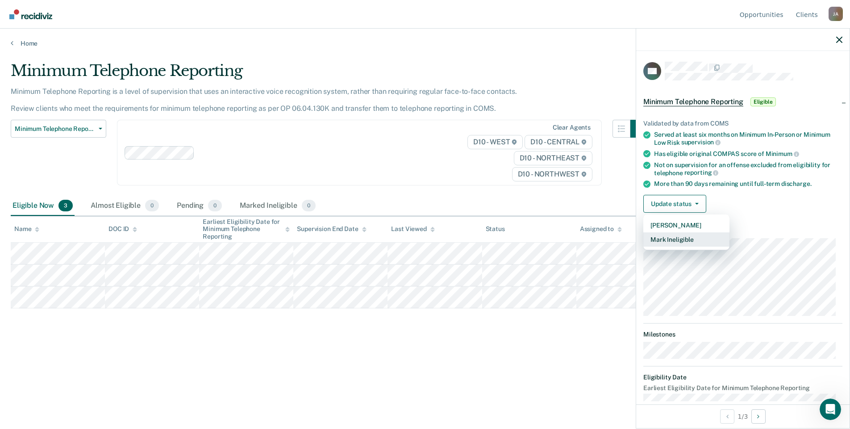
click at [678, 238] on button "Mark Ineligible" at bounding box center [686, 239] width 86 height 14
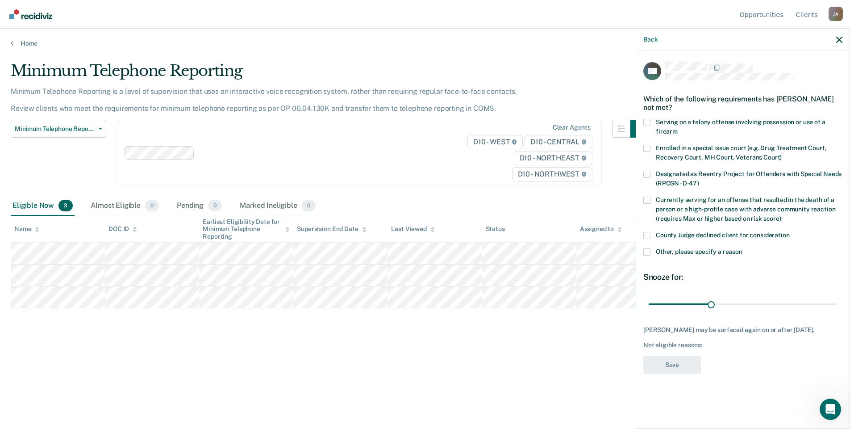
click at [648, 248] on span at bounding box center [646, 251] width 7 height 7
click at [742, 248] on input "Other, please specify a reason" at bounding box center [742, 248] width 0 height 0
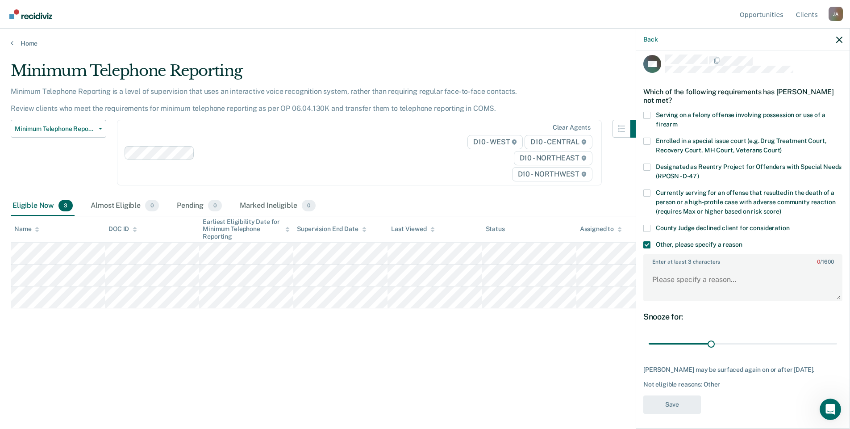
scroll to position [9, 0]
click at [672, 281] on textarea "Enter at least 3 characters 0 / 1600" at bounding box center [742, 281] width 197 height 33
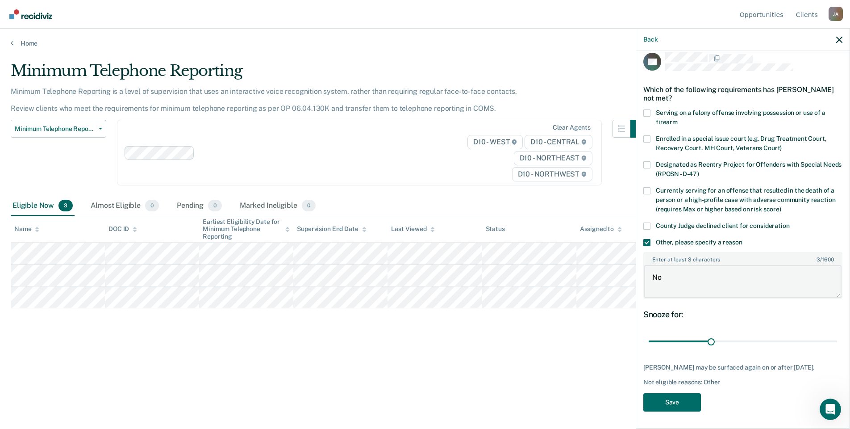
type textarea "N"
click at [767, 277] on textarea "Agents desecration not eligible" at bounding box center [742, 281] width 197 height 33
click at [629, 266] on body "Looks like you’re using Internet Explorer 11. For faster loading and a better e…" at bounding box center [425, 214] width 850 height 429
type textarea "Agents' desecration not eligible for telephone reporting."
click at [688, 400] on button "Save" at bounding box center [672, 402] width 58 height 18
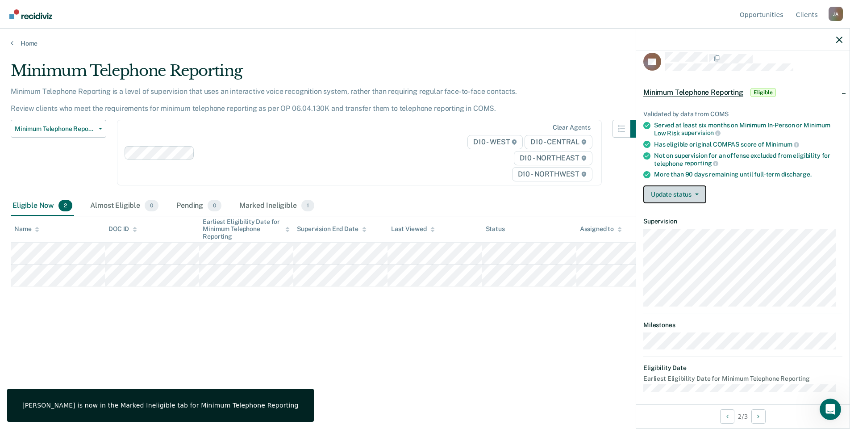
click at [675, 189] on button "Update status" at bounding box center [674, 194] width 63 height 18
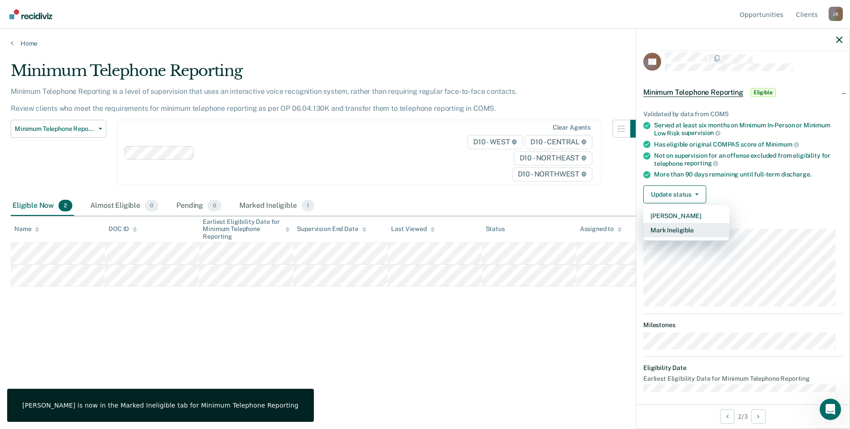
click at [685, 233] on button "Mark Ineligible" at bounding box center [686, 230] width 86 height 14
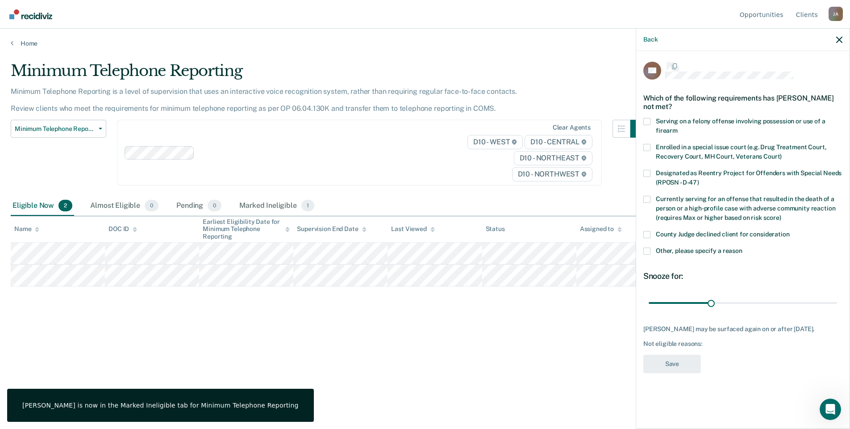
scroll to position [0, 0]
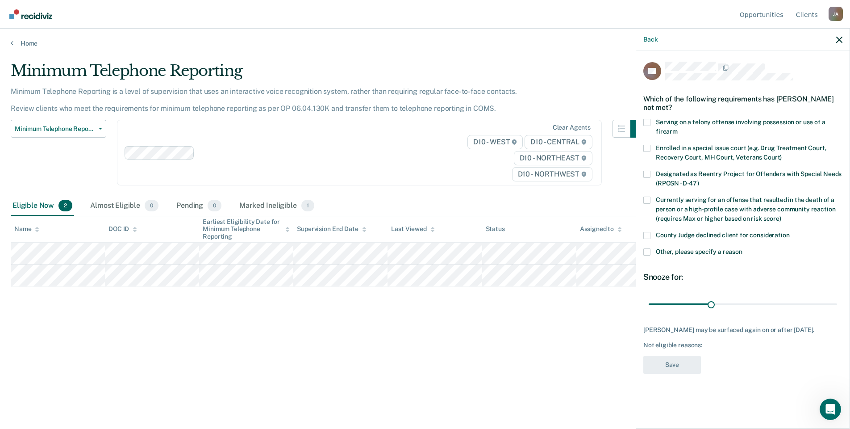
click at [646, 250] on span at bounding box center [646, 251] width 7 height 7
click at [742, 248] on input "Other, please specify a reason" at bounding box center [742, 248] width 0 height 0
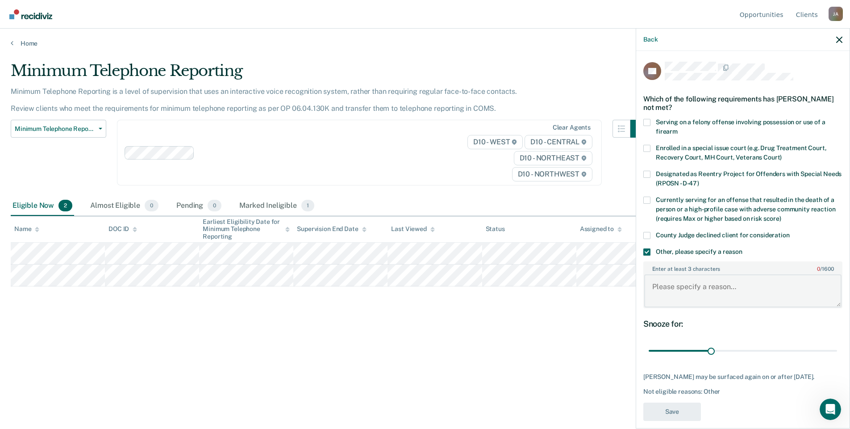
click at [665, 291] on textarea "Enter at least 3 characters 0 / 1600" at bounding box center [742, 290] width 197 height 33
paste textarea "Agents' desecration not eligible for telephone reporting."
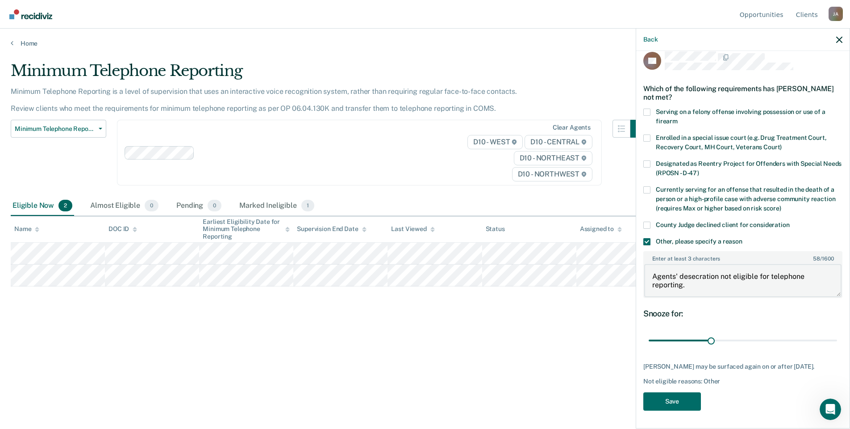
scroll to position [17, 0]
type textarea "Agents' desecration not eligible for telephone reporting."
click at [679, 400] on button "Save" at bounding box center [672, 401] width 58 height 18
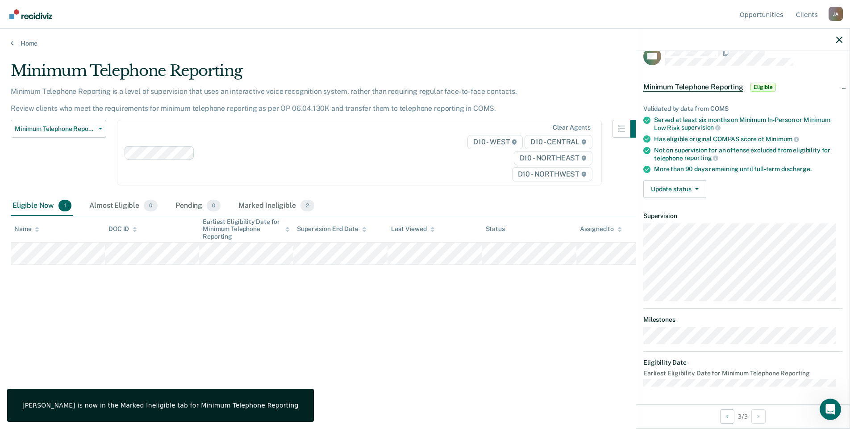
scroll to position [14, 0]
click at [683, 187] on button "Update status" at bounding box center [674, 190] width 63 height 18
click at [677, 223] on button "Mark Ineligible" at bounding box center [686, 225] width 86 height 14
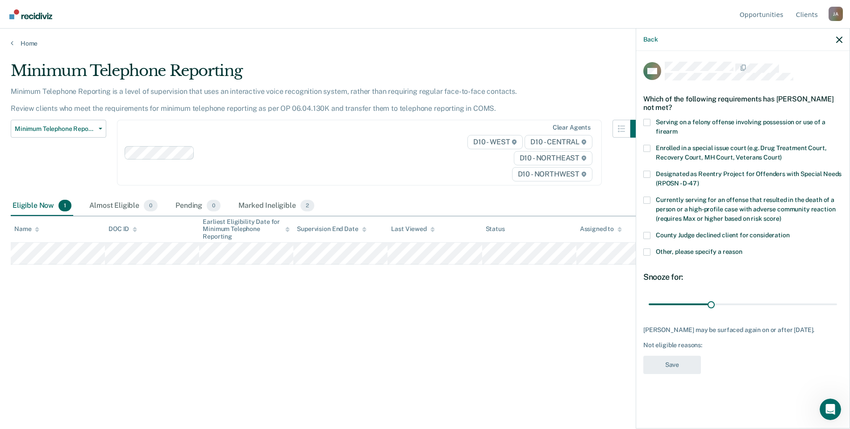
click at [645, 250] on span at bounding box center [646, 251] width 7 height 7
click at [742, 248] on input "Other, please specify a reason" at bounding box center [742, 248] width 0 height 0
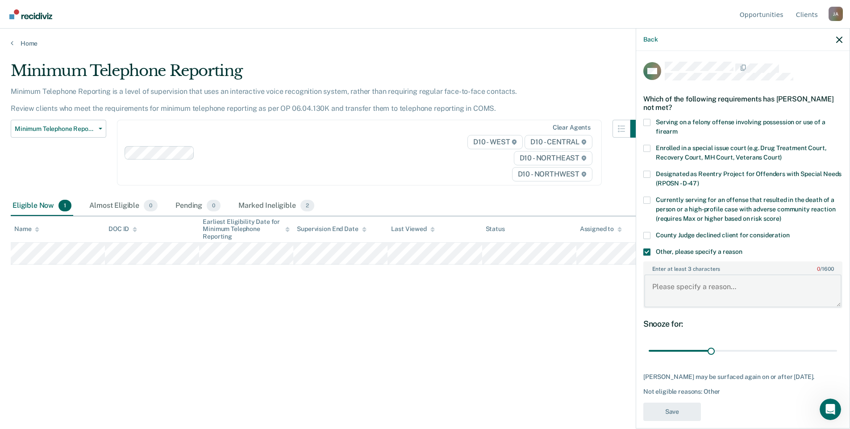
click at [679, 287] on textarea "Enter at least 3 characters 0 / 1600" at bounding box center [742, 290] width 197 height 33
paste textarea "Agents' desecration not eligible for telephone reporting."
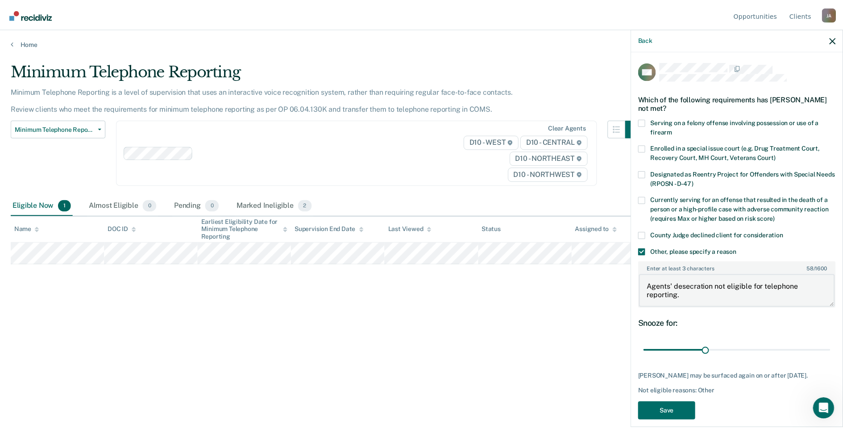
scroll to position [17, 0]
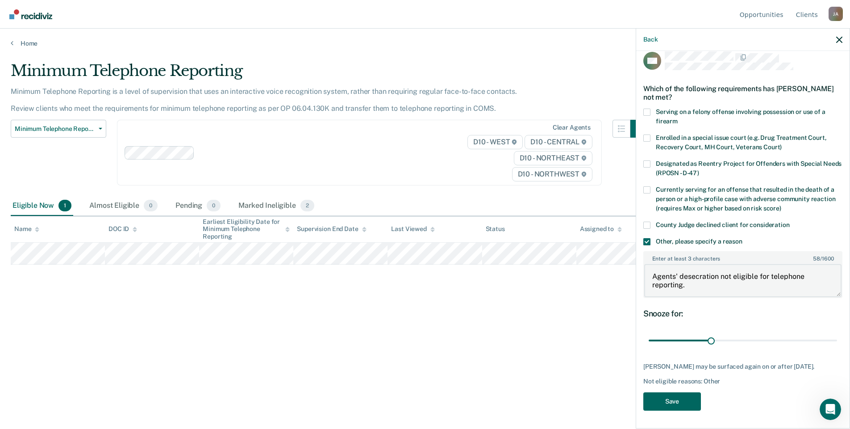
type textarea "Agents' desecration not eligible for telephone reporting."
click at [682, 402] on button "Save" at bounding box center [672, 401] width 58 height 18
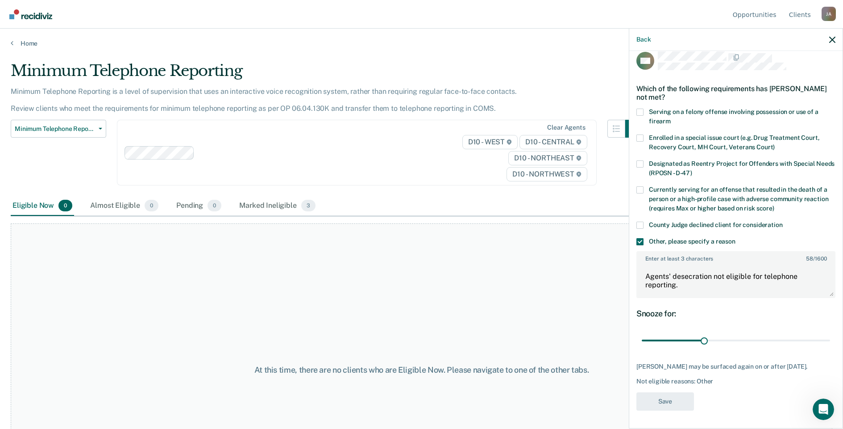
drag, startPoint x: 436, startPoint y: 302, endPoint x: 428, endPoint y: 295, distance: 11.1
click at [428, 295] on div "At this time, there are no clients who are Eligible Now. Please navigate to one…" at bounding box center [422, 369] width 822 height 293
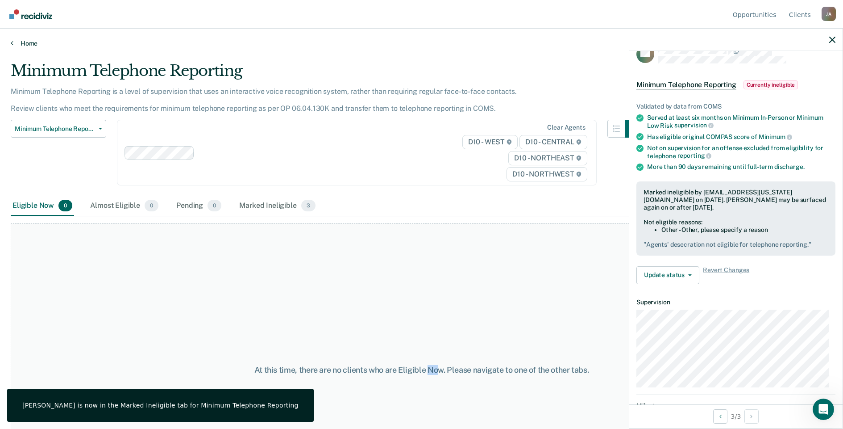
click at [21, 42] on link "Home" at bounding box center [422, 43] width 822 height 8
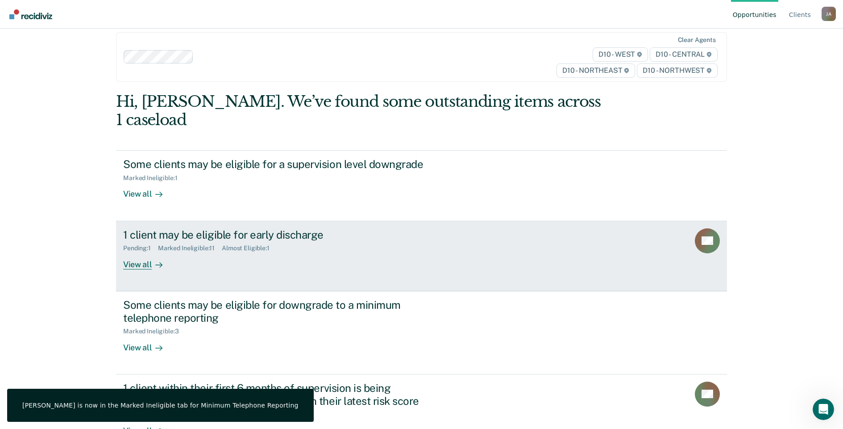
scroll to position [21, 0]
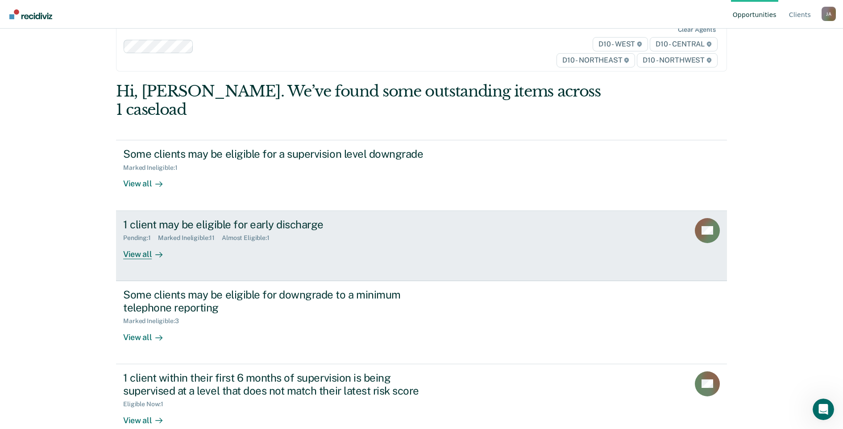
click at [136, 242] on div "View all" at bounding box center [148, 250] width 50 height 17
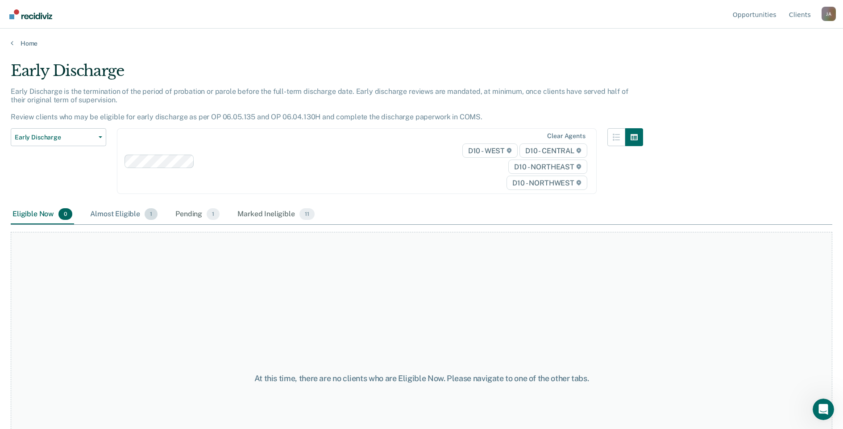
click at [132, 213] on div "Almost Eligible 1" at bounding box center [123, 214] width 71 height 20
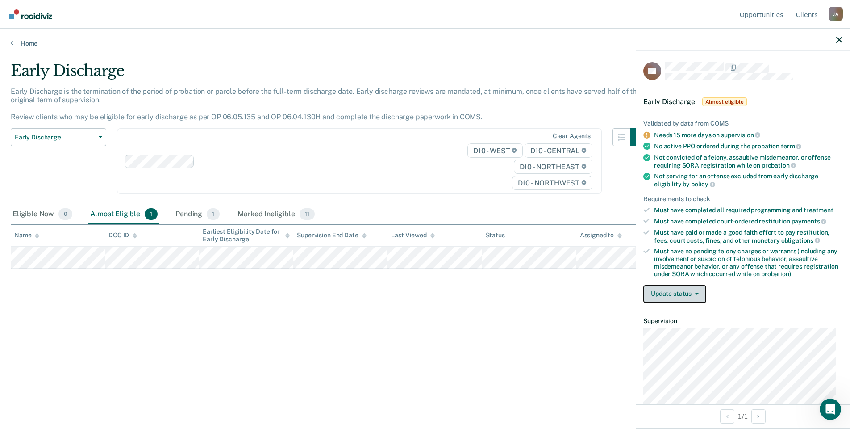
click at [666, 289] on button "Update status" at bounding box center [674, 294] width 63 height 18
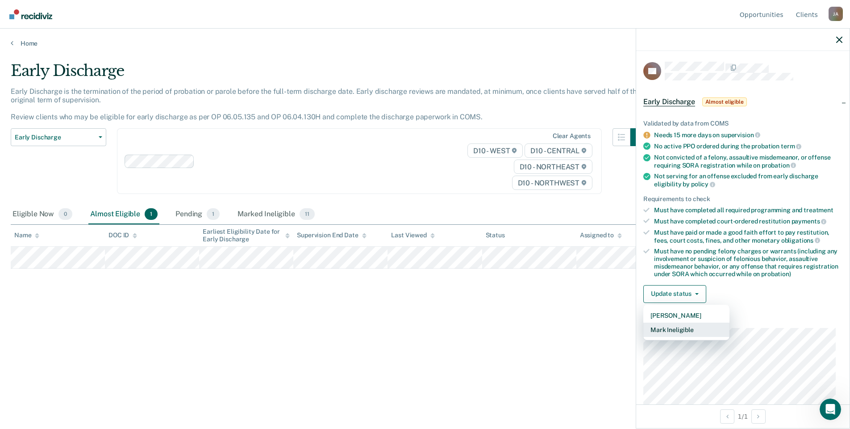
click at [678, 332] on button "Mark Ineligible" at bounding box center [686, 329] width 86 height 14
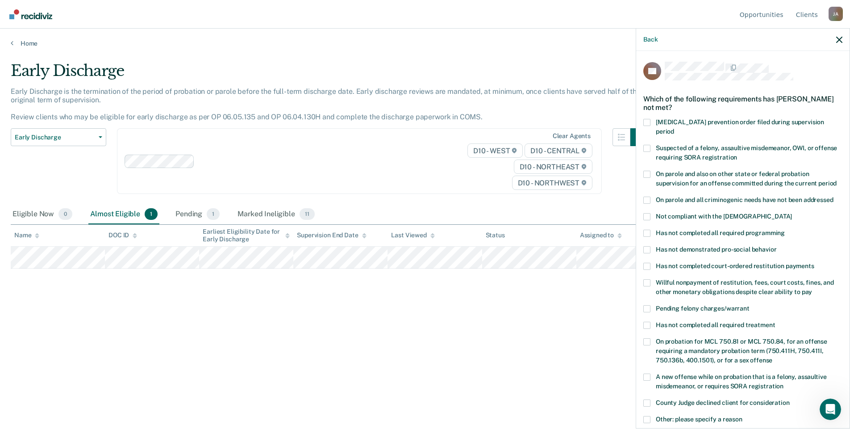
click at [645, 229] on span at bounding box center [646, 232] width 7 height 7
click at [785, 229] on input "Has not completed all required programming" at bounding box center [785, 229] width 0 height 0
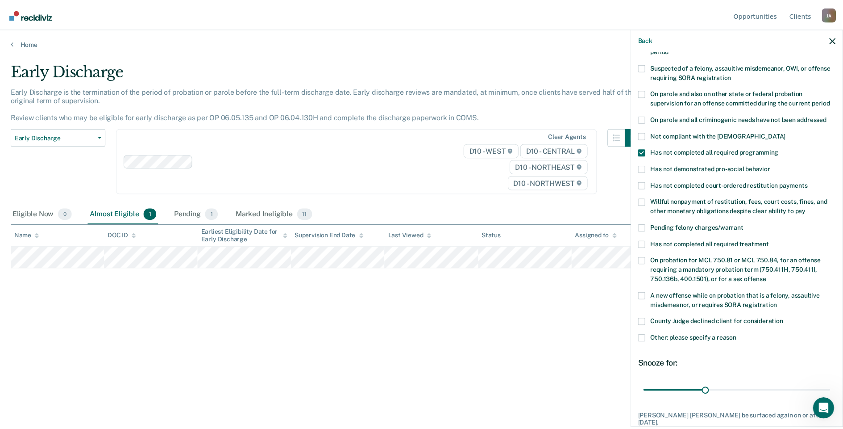
scroll to position [128, 0]
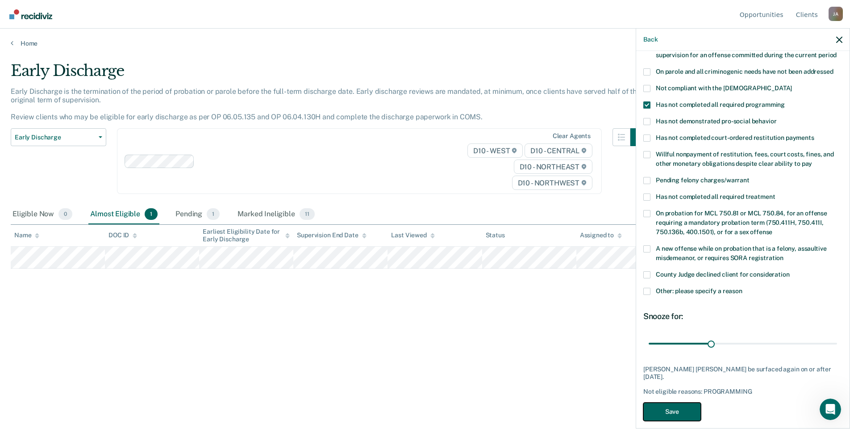
click at [681, 402] on button "Save" at bounding box center [672, 411] width 58 height 18
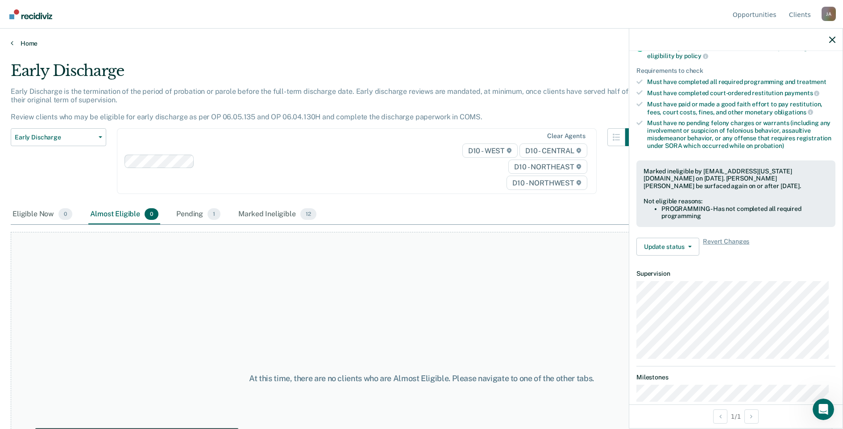
click at [17, 42] on link "Home" at bounding box center [422, 43] width 822 height 8
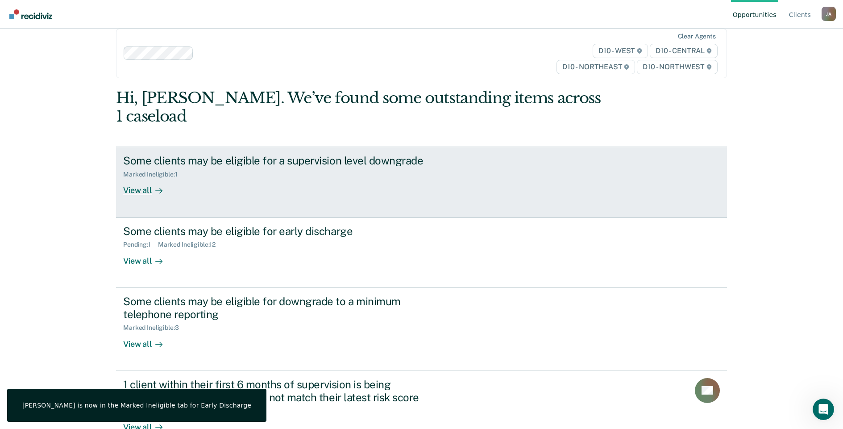
scroll to position [21, 0]
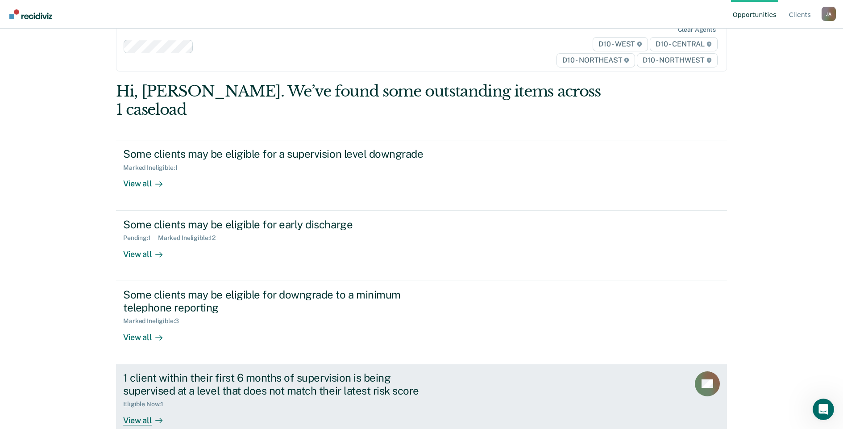
click at [141, 408] on div "View all" at bounding box center [148, 416] width 50 height 17
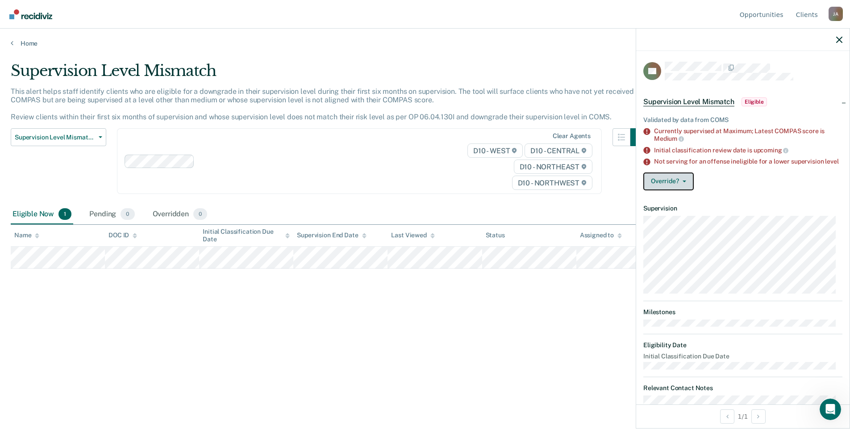
click at [657, 187] on button "Override?" at bounding box center [668, 181] width 50 height 18
click at [673, 223] on button "[PERSON_NAME]" at bounding box center [686, 217] width 86 height 14
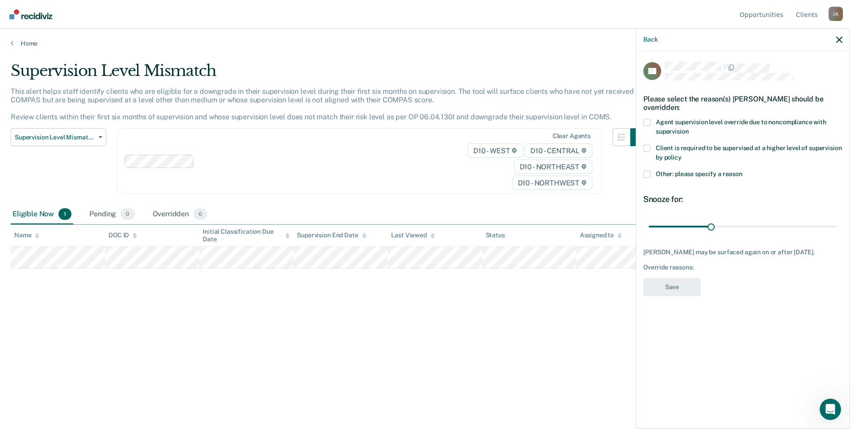
click at [646, 172] on span at bounding box center [646, 174] width 7 height 7
click at [742, 171] on input "Other: please specify a reason" at bounding box center [742, 171] width 0 height 0
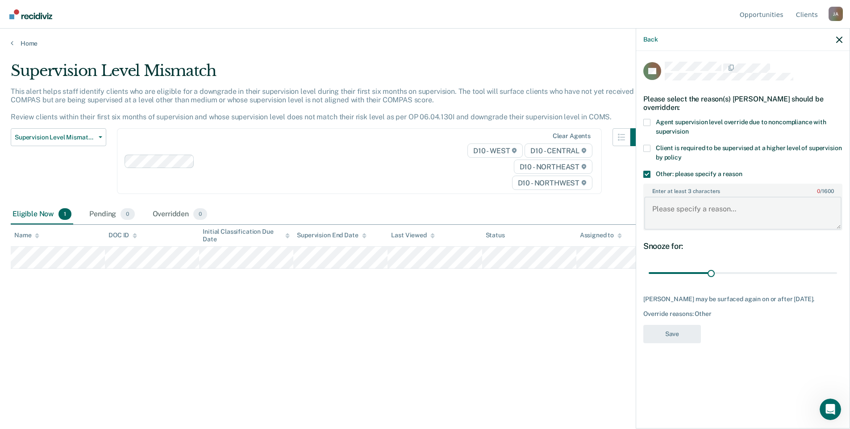
click at [676, 213] on textarea "Enter at least 3 characters 0 / 1600" at bounding box center [742, 212] width 197 height 33
type textarea "Offender is on 30 days tether / must be at MAX Supervision."
click at [690, 336] on button "Save" at bounding box center [672, 334] width 58 height 18
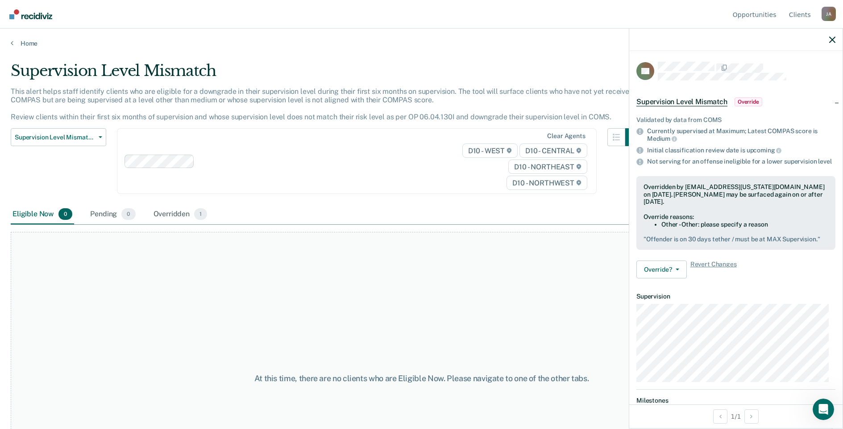
drag, startPoint x: 295, startPoint y: 292, endPoint x: 286, endPoint y: 285, distance: 11.4
click at [295, 292] on div "At this time, there are no clients who are Eligible Now. Please navigate to one…" at bounding box center [422, 378] width 822 height 293
click at [24, 45] on link "Home" at bounding box center [422, 43] width 822 height 8
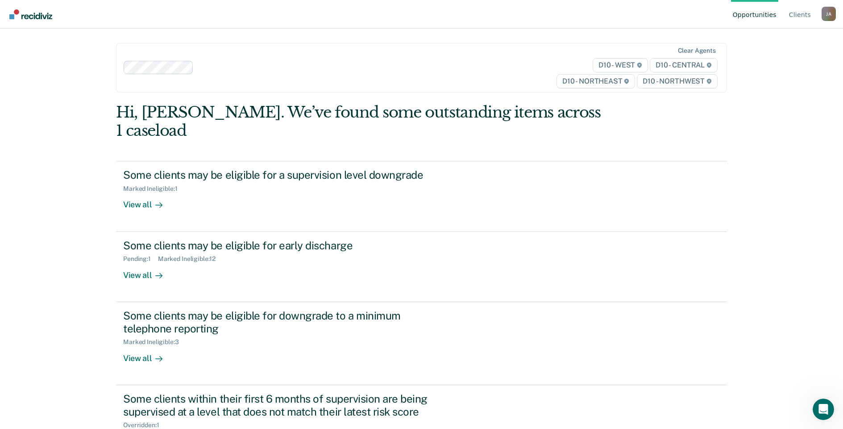
click at [829, 8] on div "[PERSON_NAME]" at bounding box center [829, 14] width 14 height 14
click at [775, 71] on link "Log Out" at bounding box center [793, 71] width 58 height 8
